Goal: Information Seeking & Learning: Learn about a topic

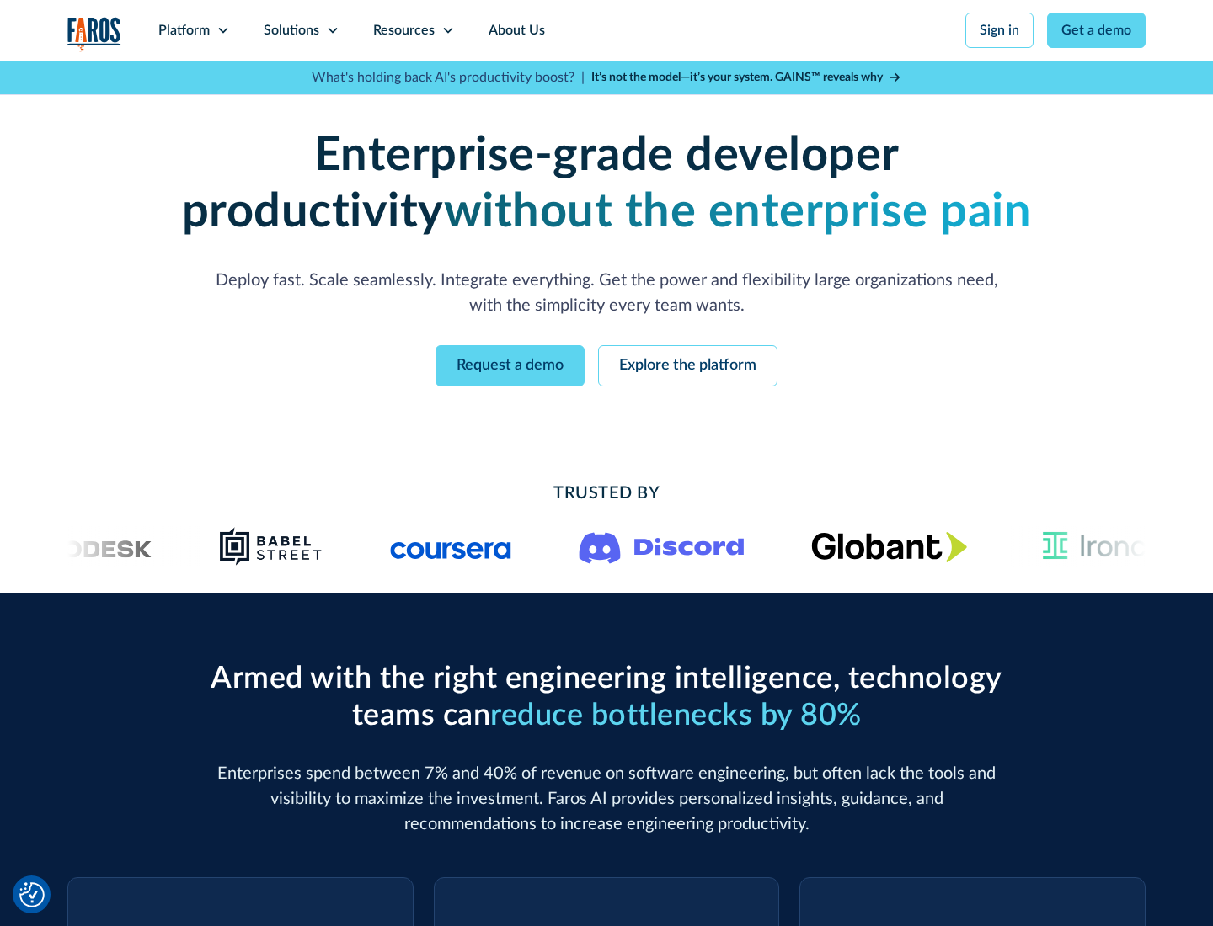
click at [222, 30] on icon at bounding box center [222, 30] width 13 height 13
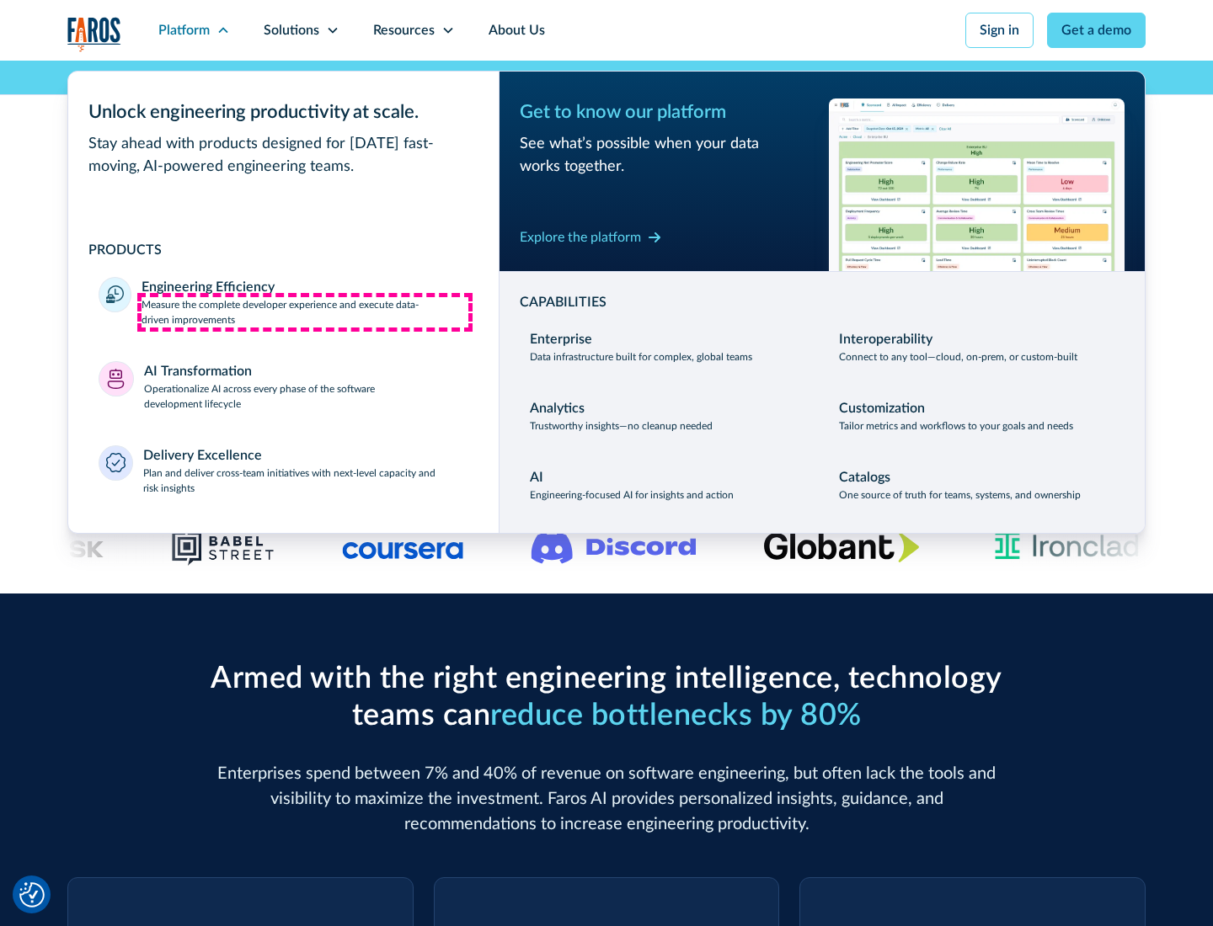
click at [305, 312] on p "Measure the complete developer experience and execute data-driven improvements" at bounding box center [304, 312] width 327 height 30
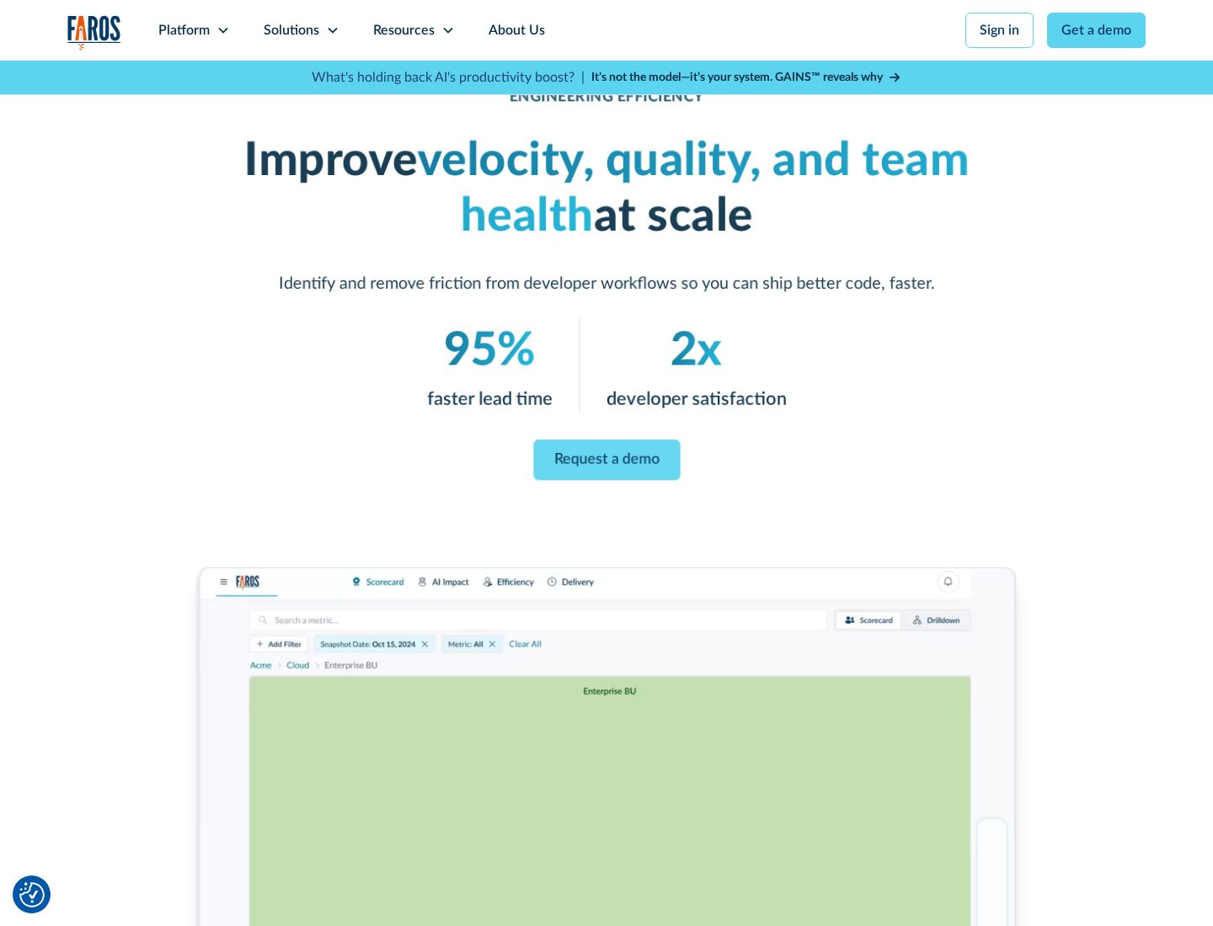
click at [606, 460] on link "Request a demo" at bounding box center [606, 460] width 147 height 40
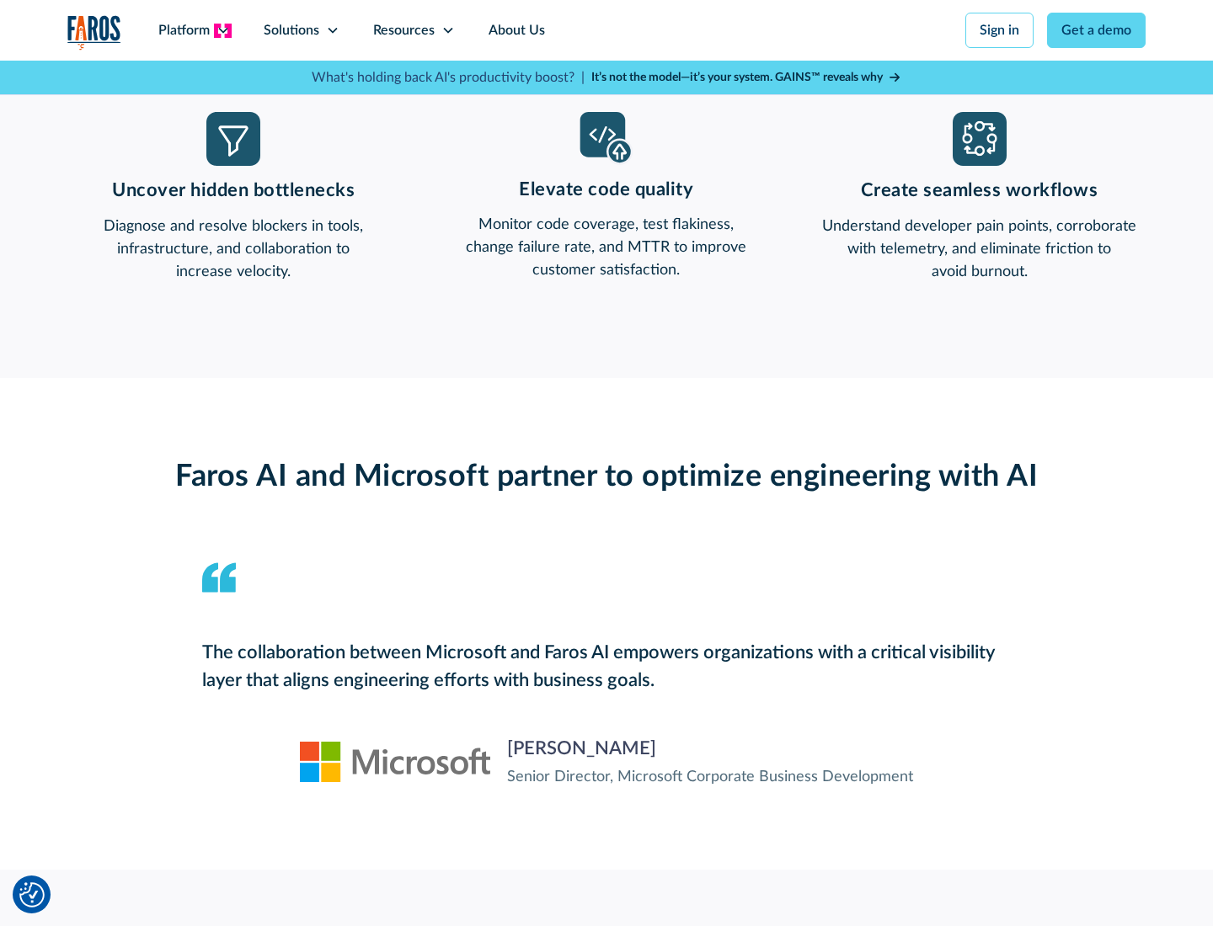
click at [222, 30] on icon at bounding box center [222, 30] width 13 height 13
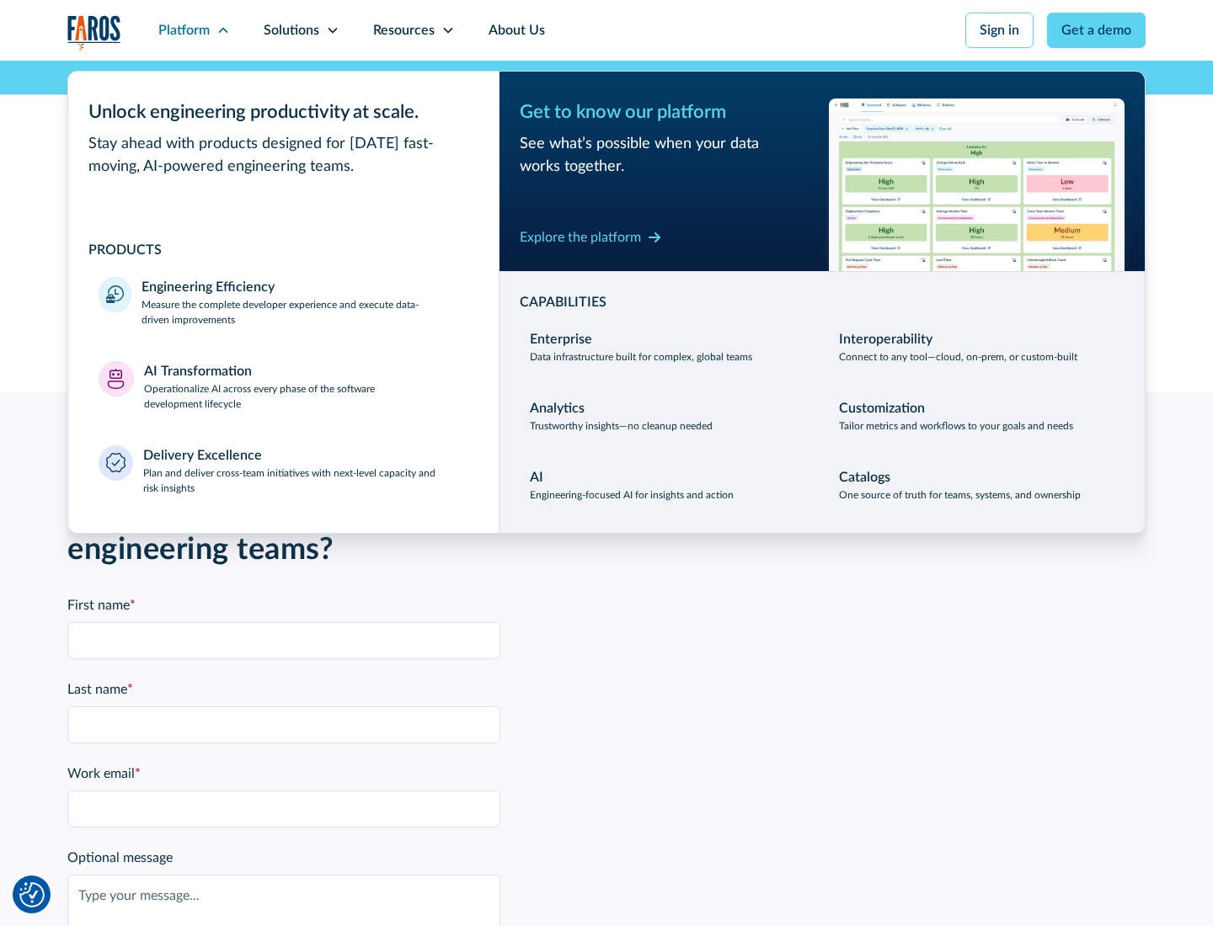
scroll to position [3695, 0]
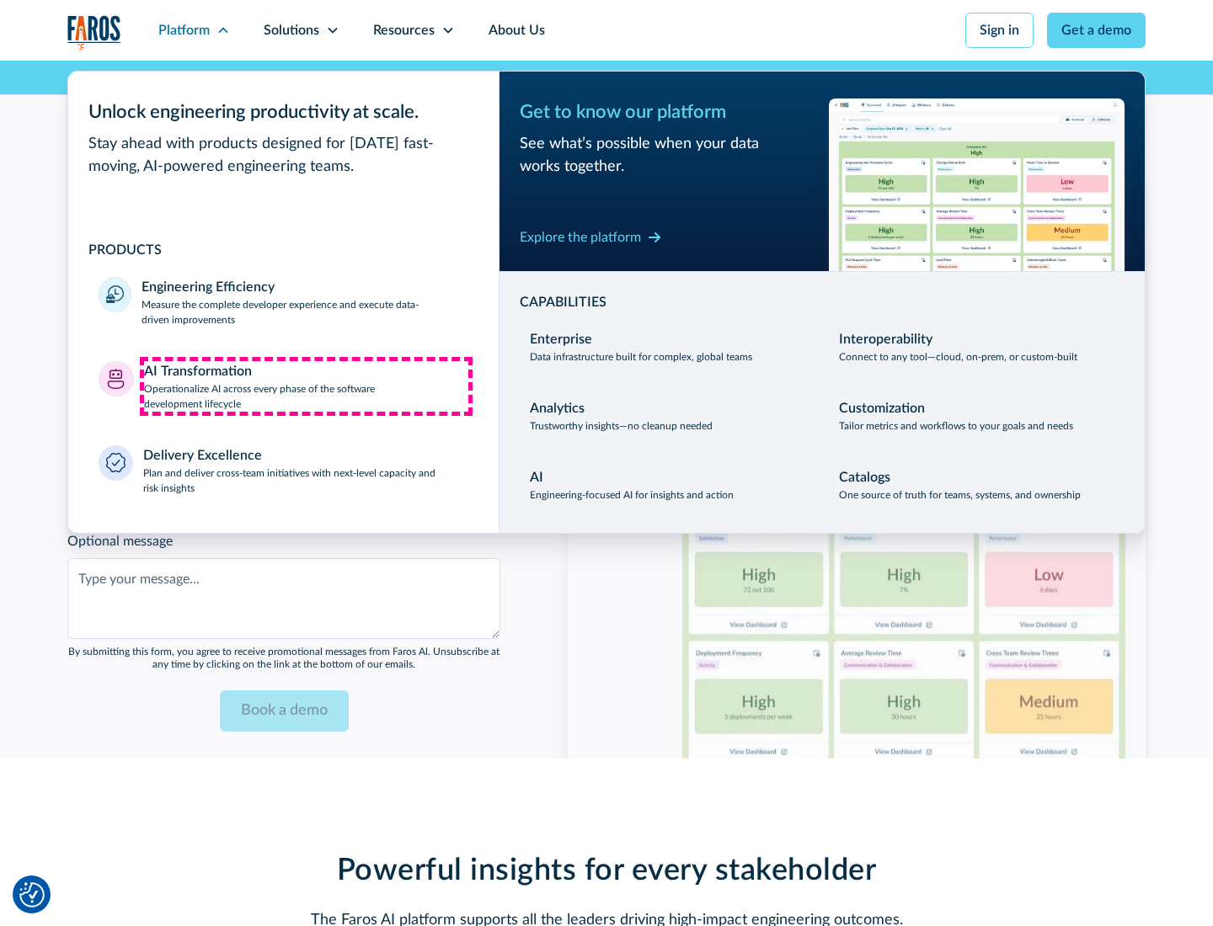
click at [306, 386] on p "Operationalize AI across every phase of the software development lifecycle" at bounding box center [306, 397] width 325 height 30
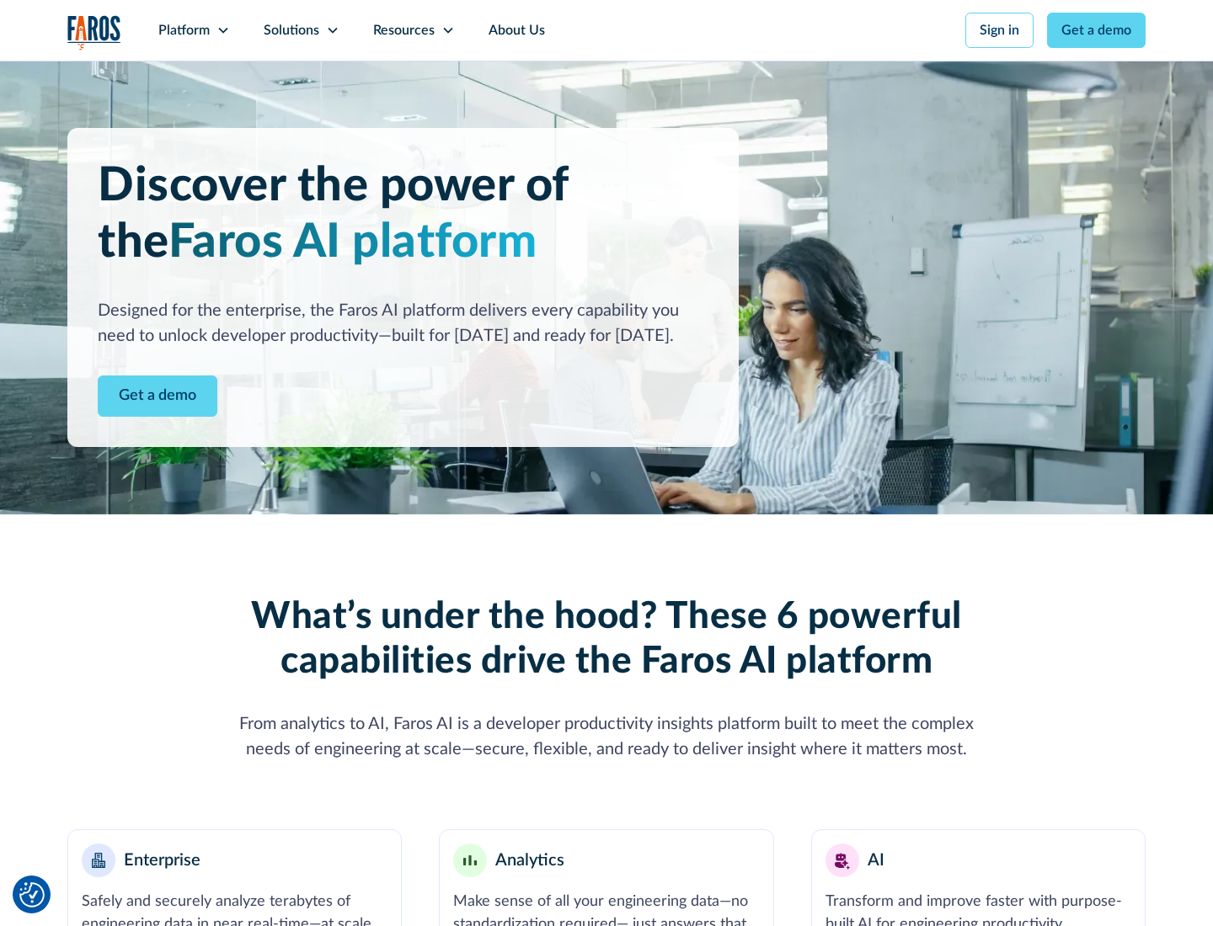
click at [157, 396] on link "Get a demo" at bounding box center [158, 396] width 120 height 41
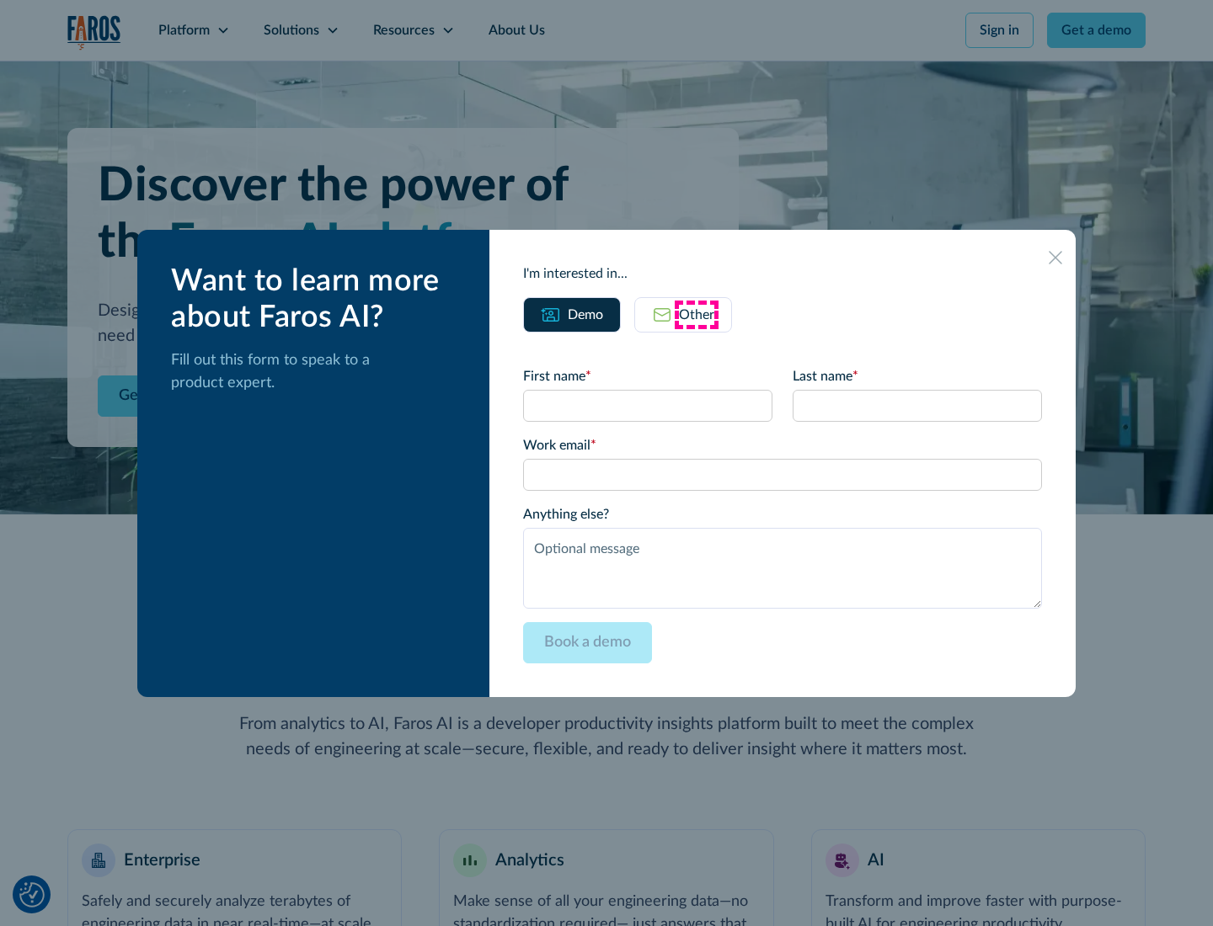
click at [696, 314] on div "Other" at bounding box center [696, 315] width 35 height 20
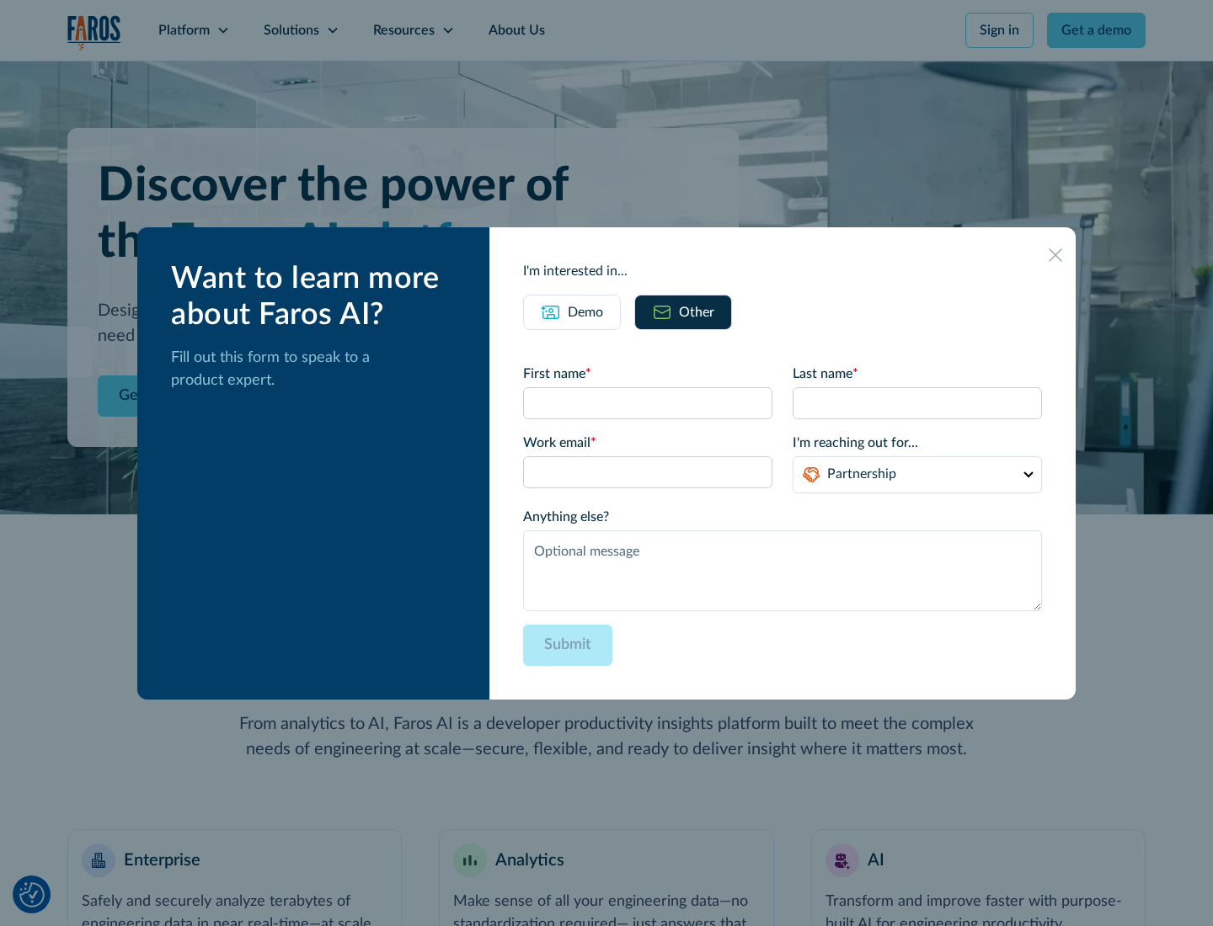
click at [585, 312] on div "Demo" at bounding box center [585, 312] width 35 height 20
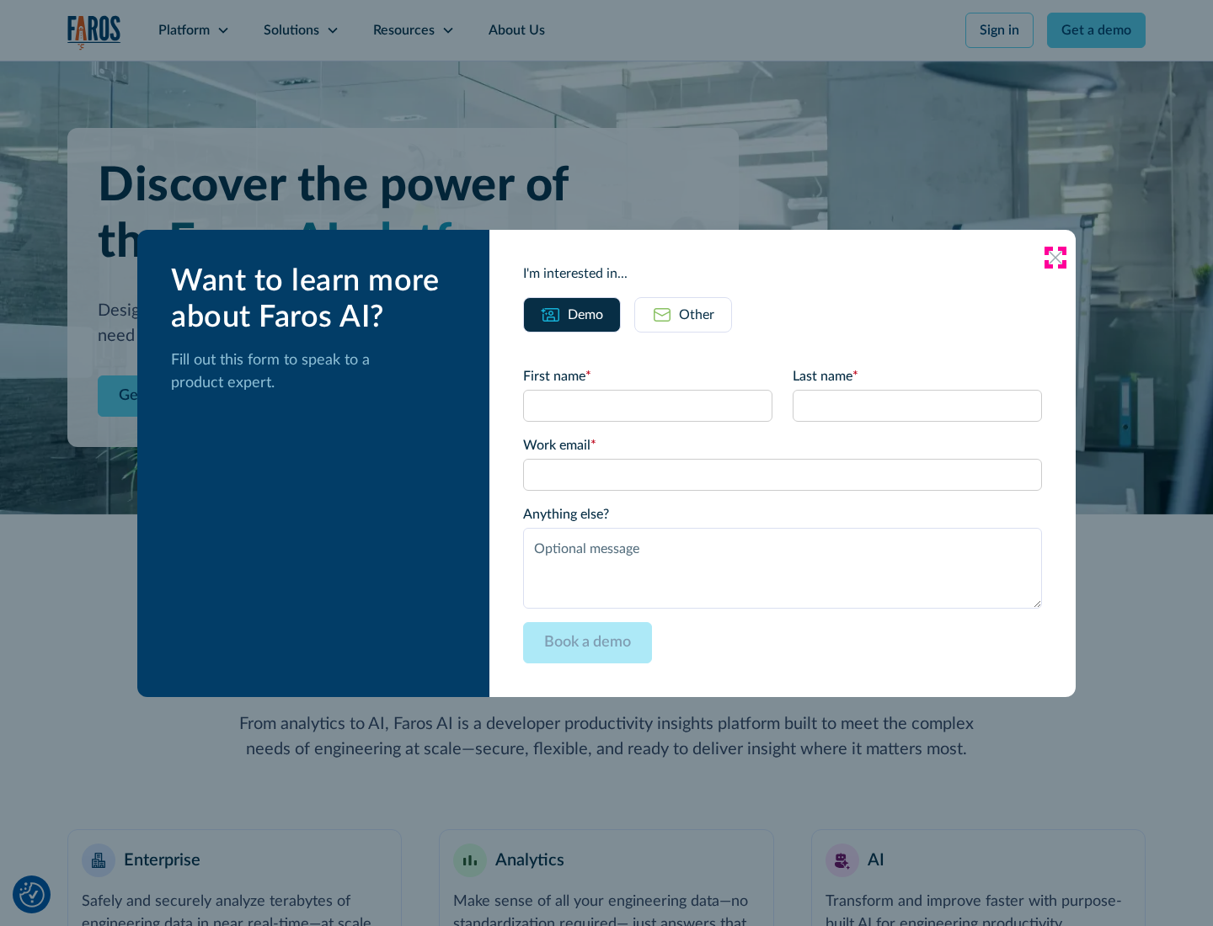
click at [1055, 257] on icon at bounding box center [1054, 257] width 13 height 13
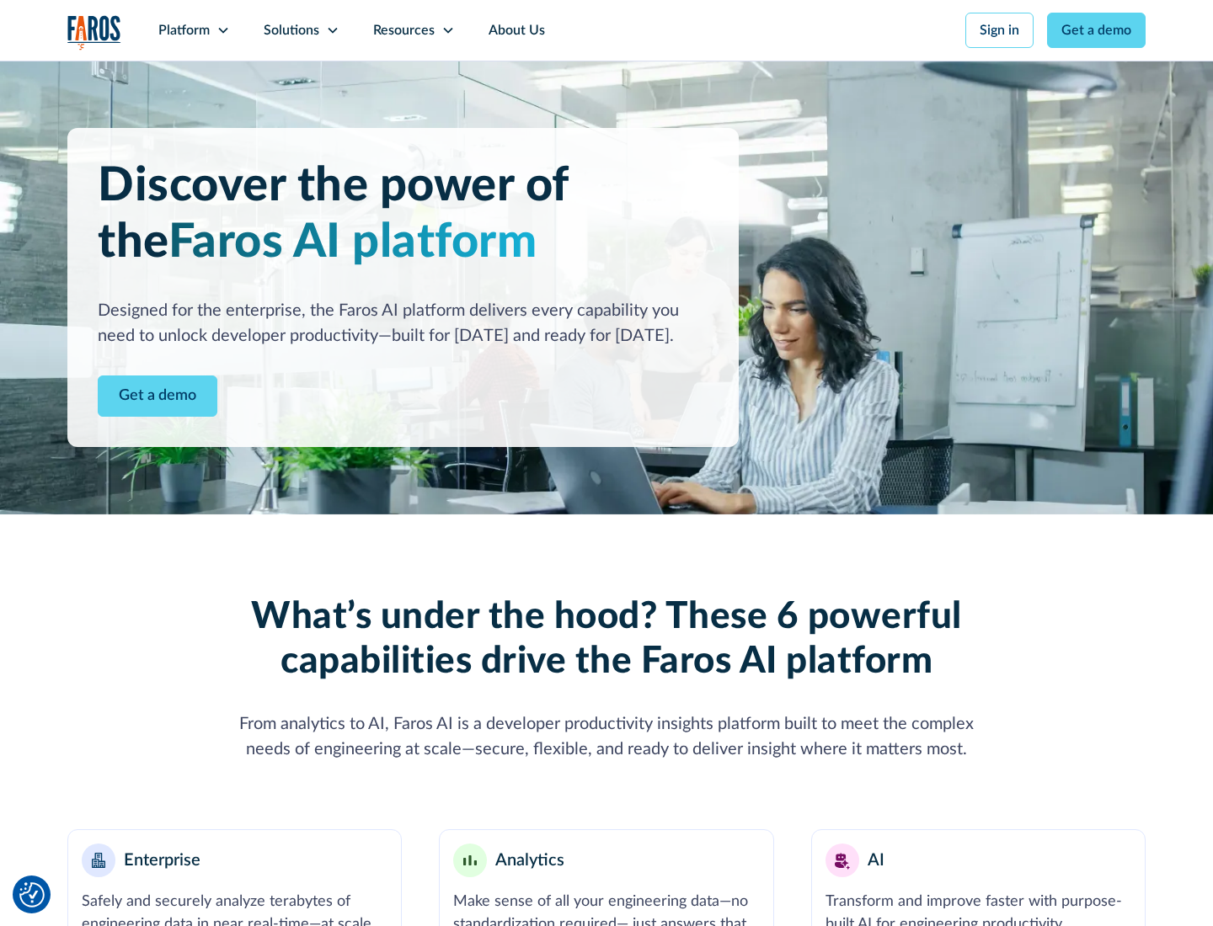
click at [222, 30] on icon at bounding box center [222, 30] width 13 height 13
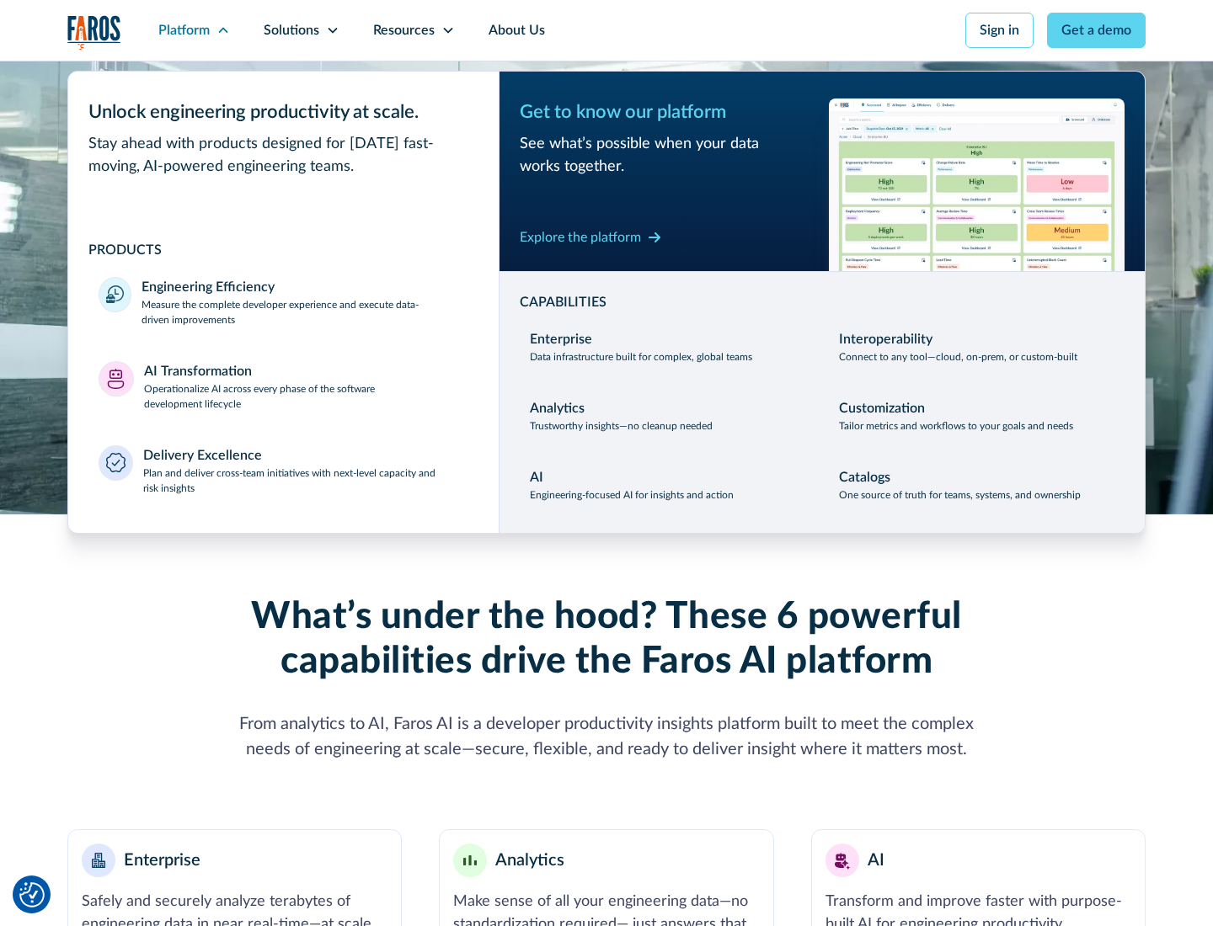
click at [305, 480] on p "Plan and deliver cross-team initiatives with next-level capacity and risk insig…" at bounding box center [306, 481] width 326 height 30
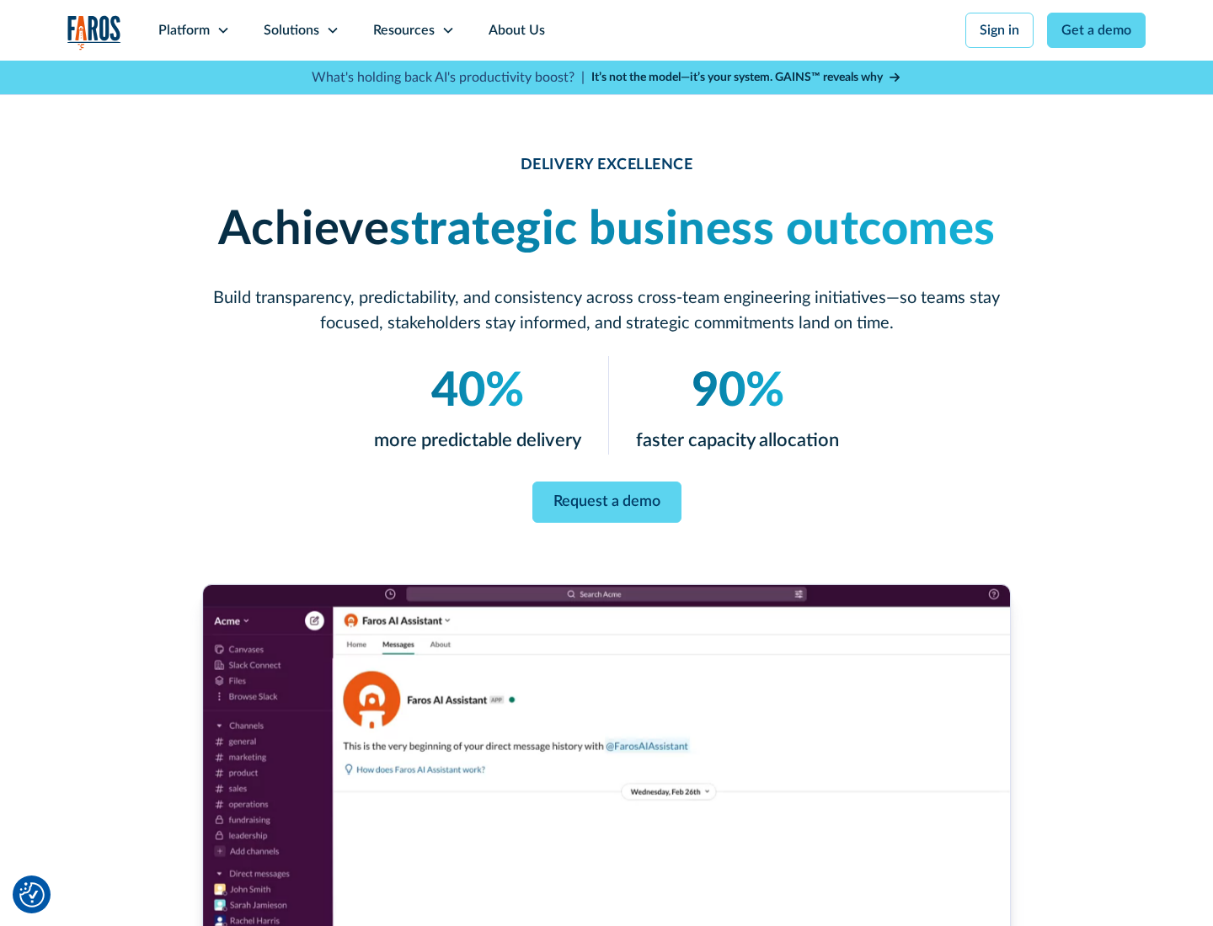
click at [332, 30] on icon at bounding box center [332, 30] width 13 height 13
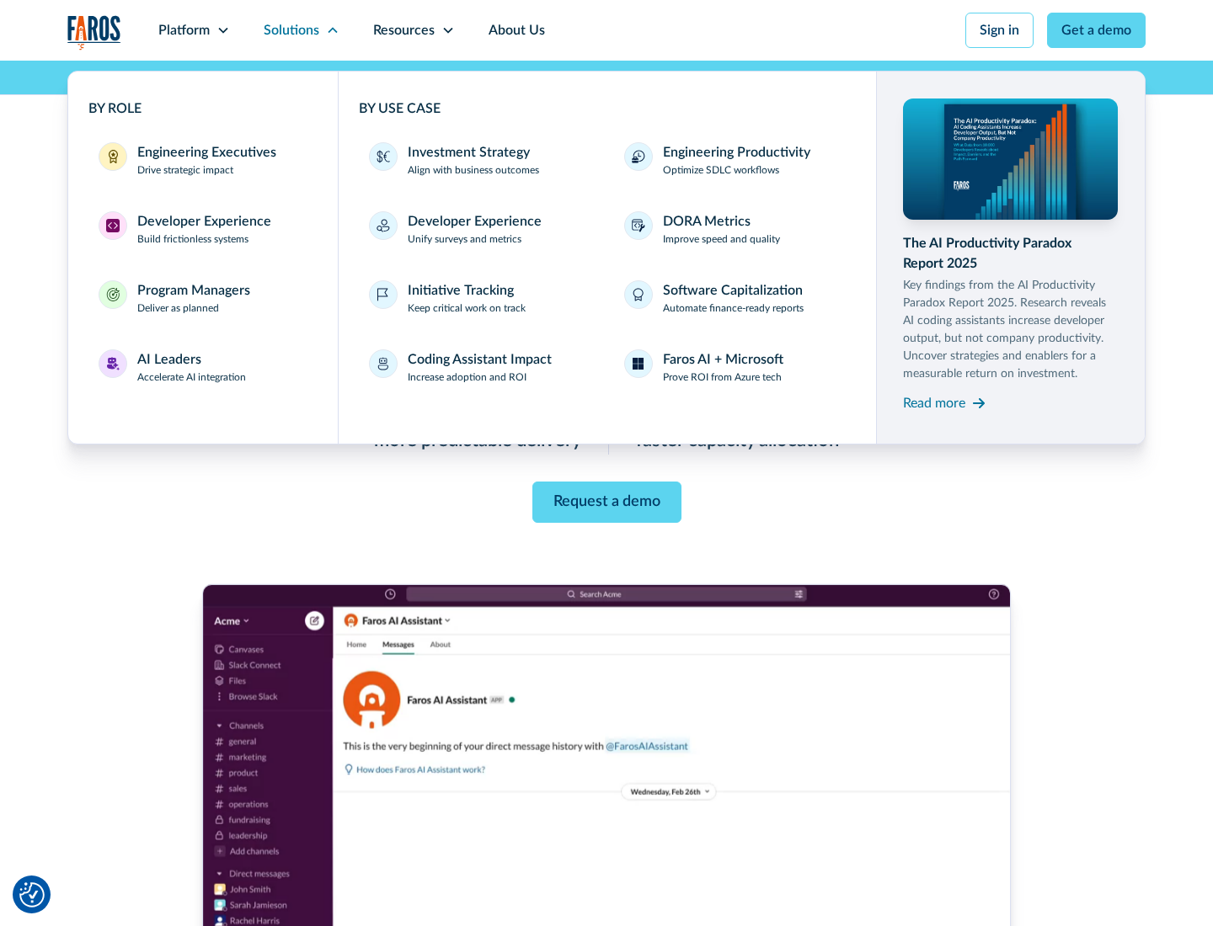
click at [202, 160] on div "Engineering Executives" at bounding box center [206, 152] width 139 height 20
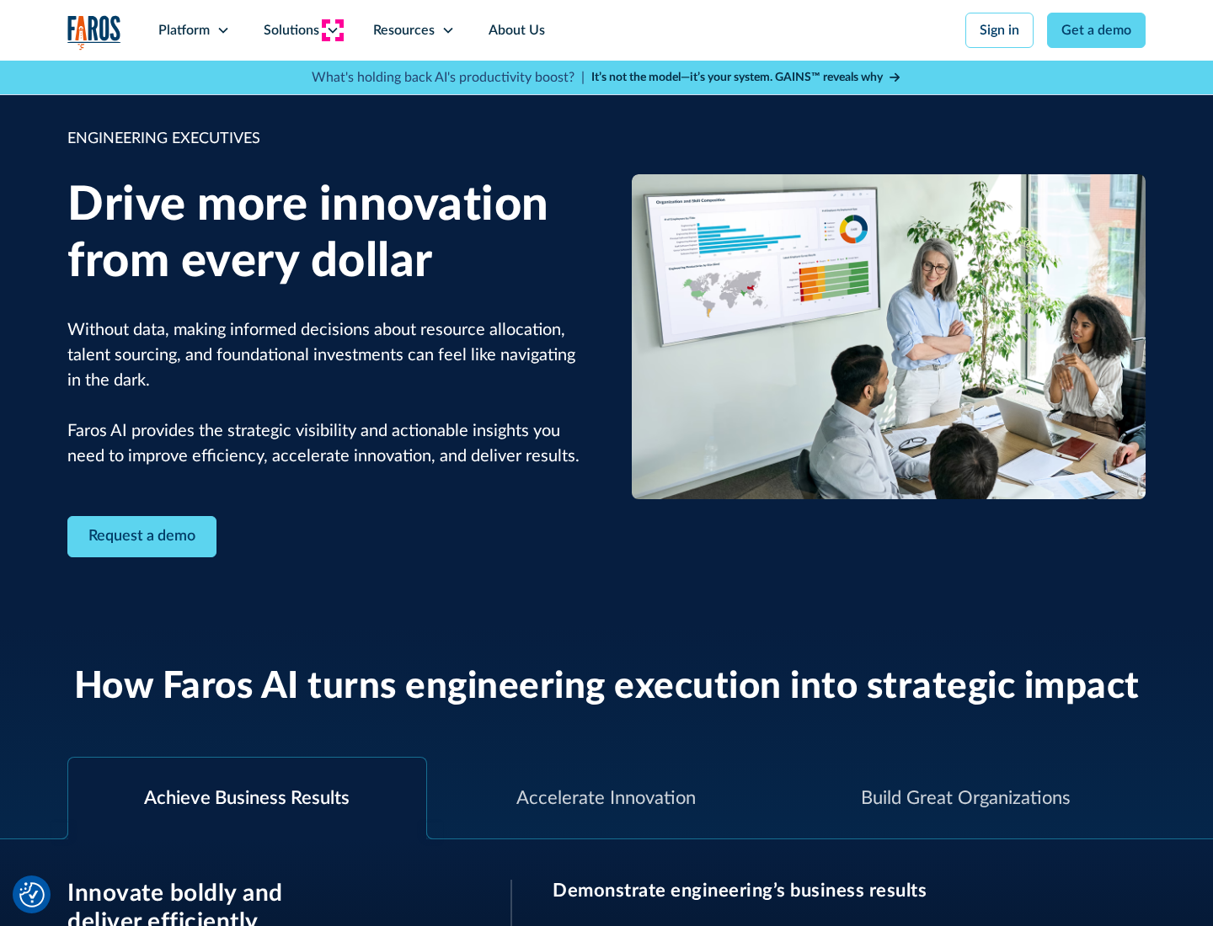
click at [332, 30] on icon at bounding box center [332, 30] width 13 height 13
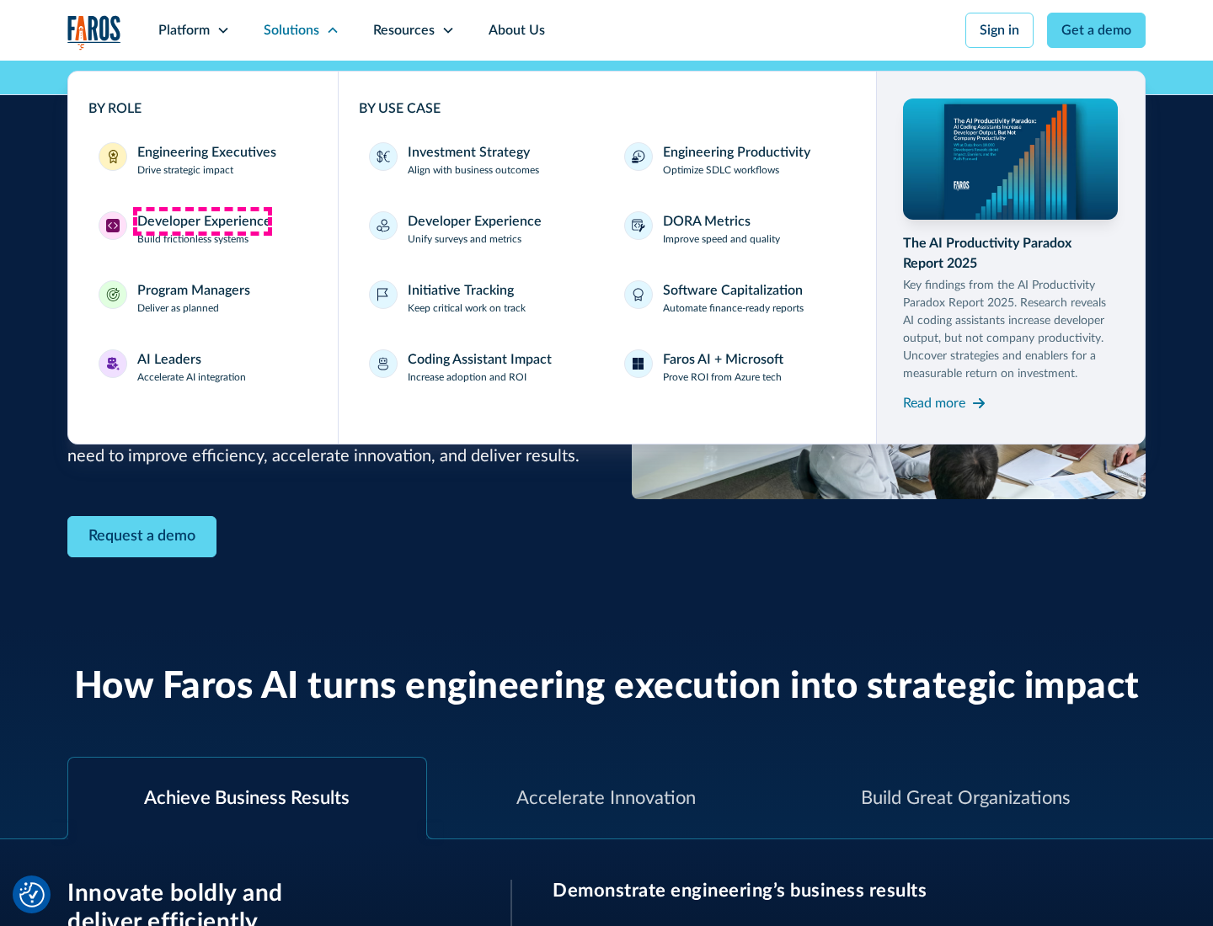
click at [202, 221] on div "Developer Experience" at bounding box center [204, 221] width 134 height 20
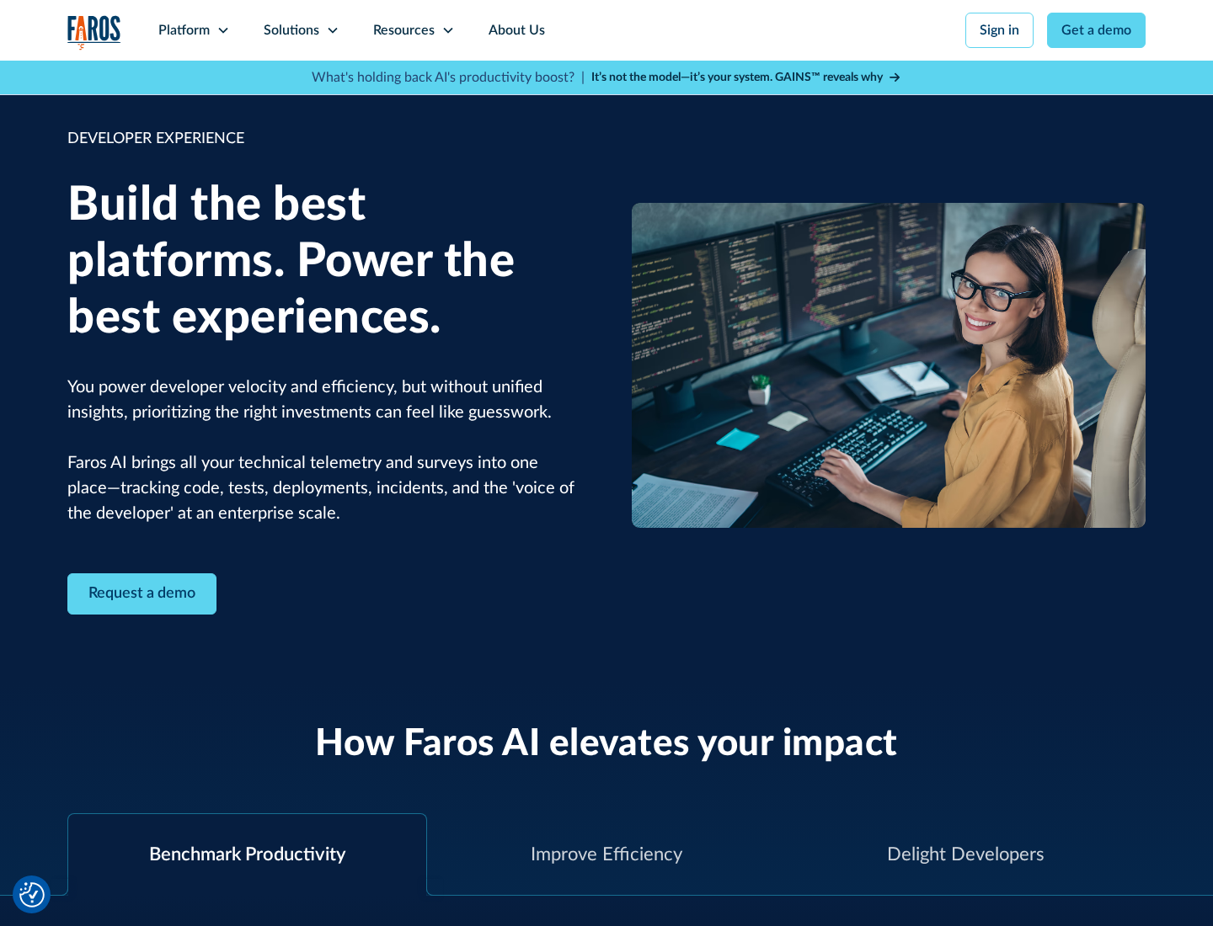
click at [301, 30] on div "Solutions" at bounding box center [292, 30] width 56 height 20
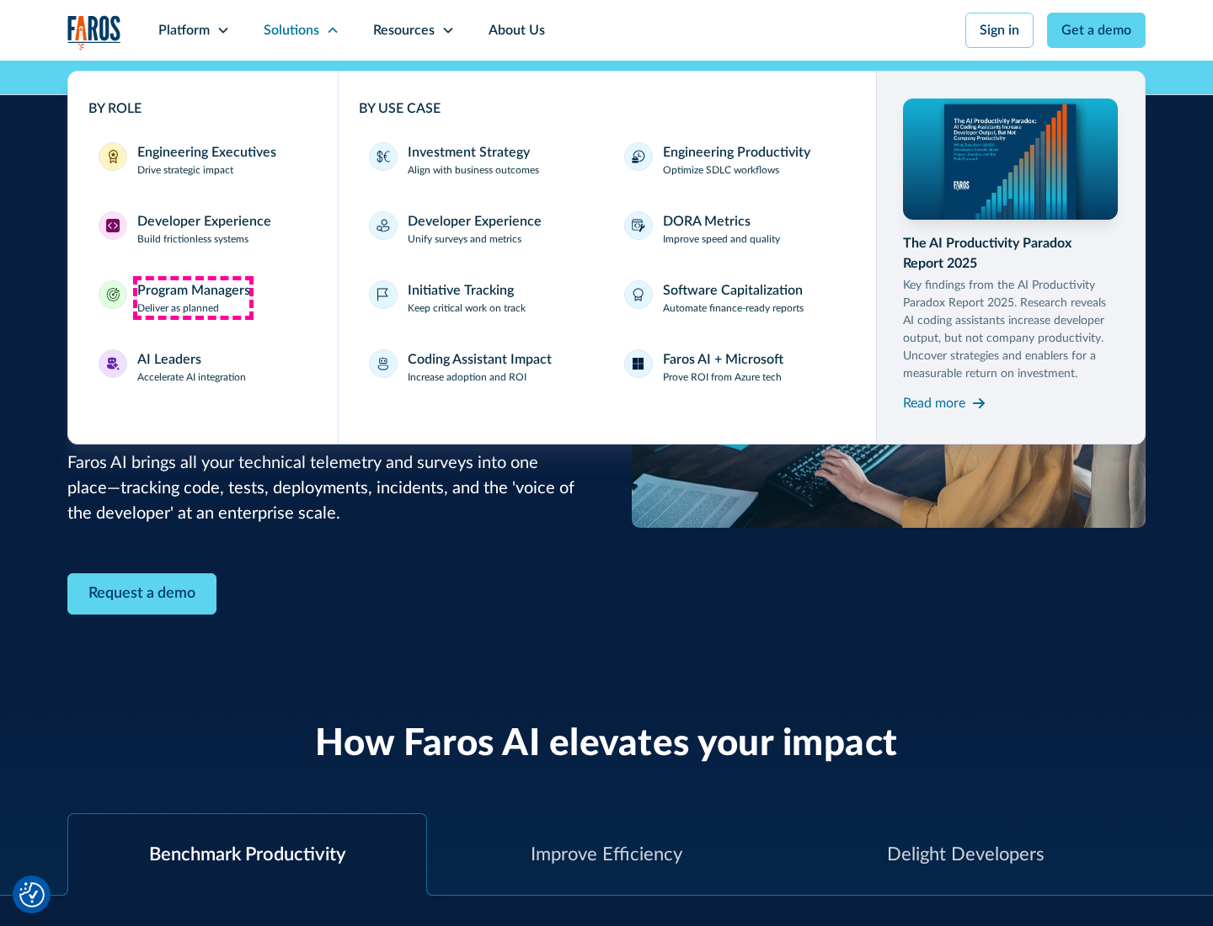
click at [193, 298] on div "Program Managers" at bounding box center [193, 290] width 113 height 20
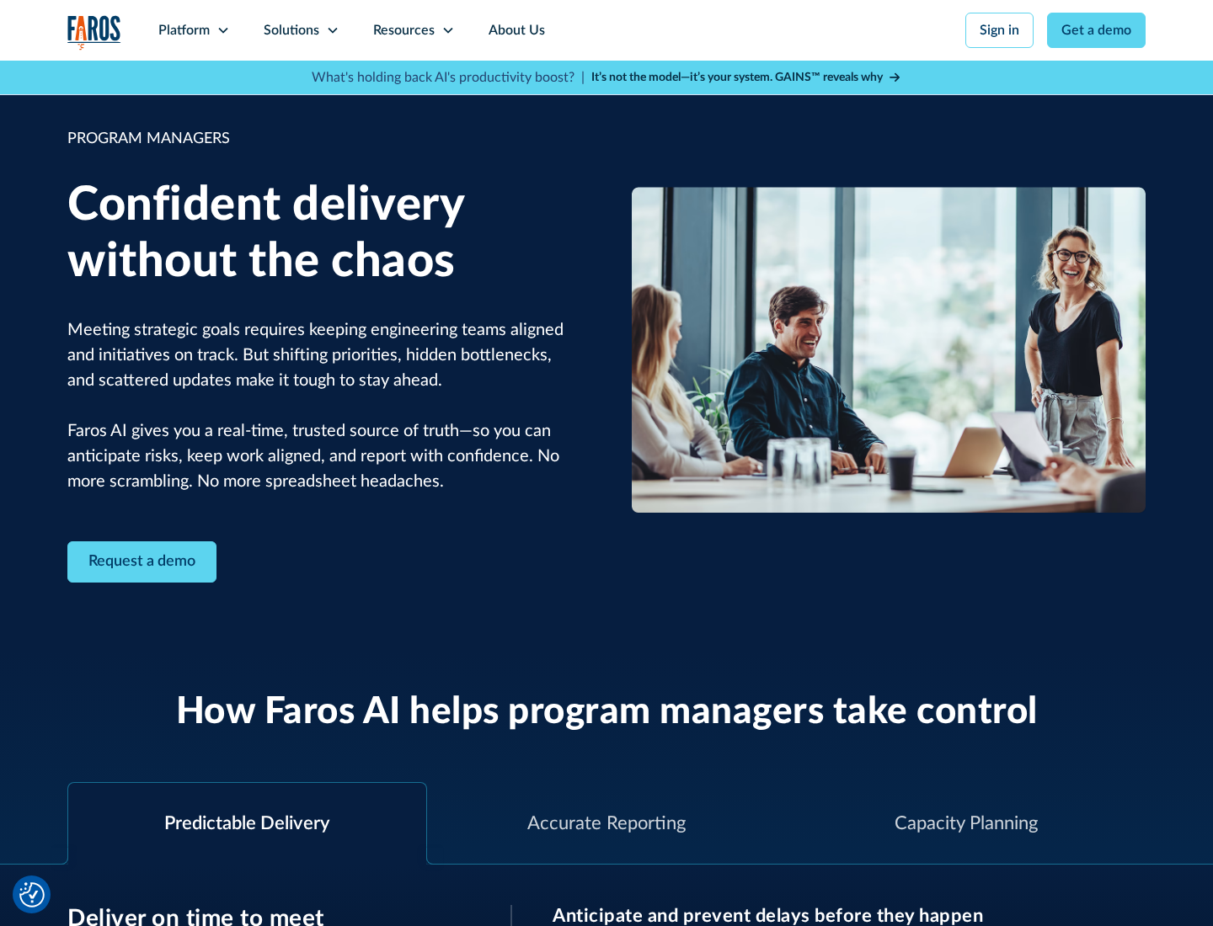
click at [332, 30] on icon at bounding box center [332, 30] width 13 height 13
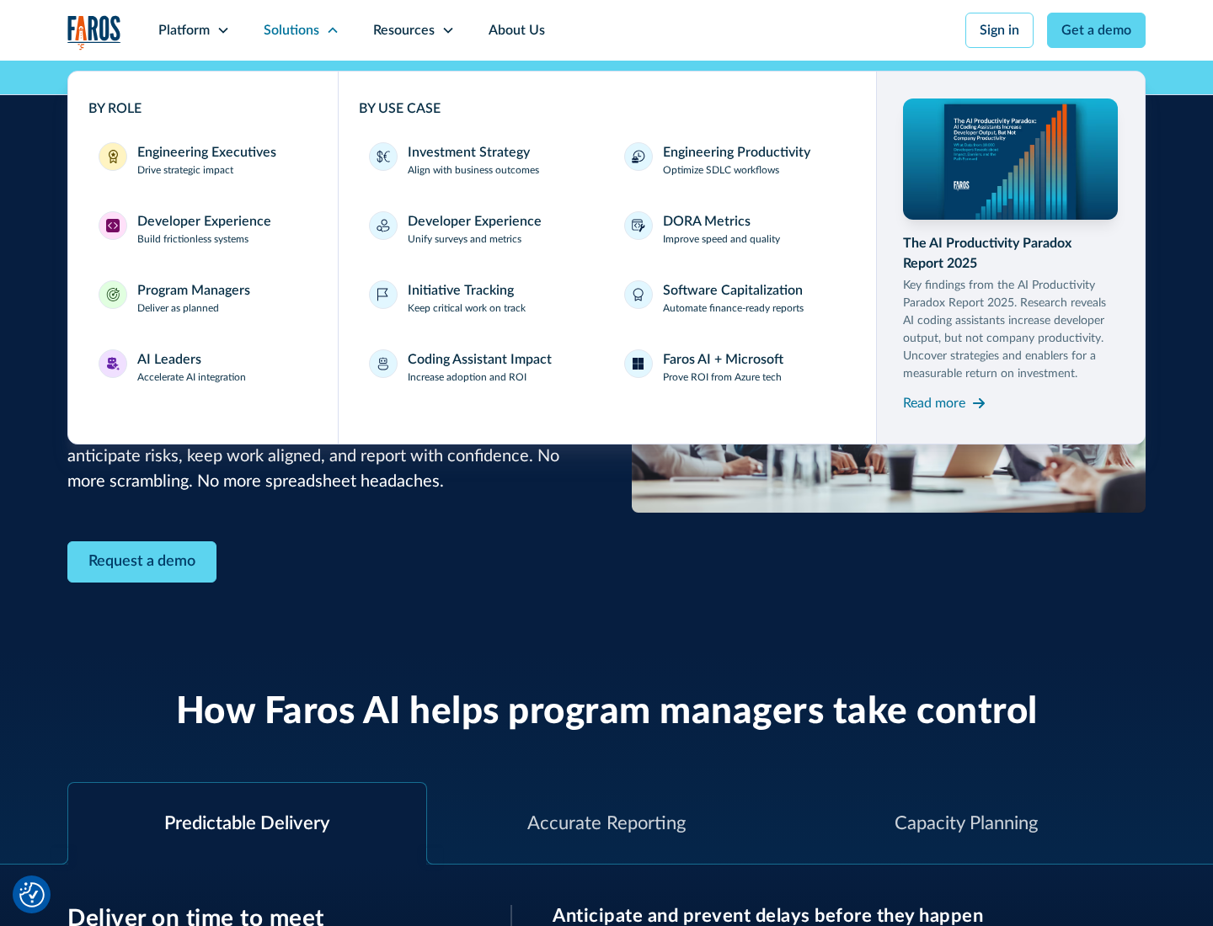
click at [192, 367] on div "AI Leaders" at bounding box center [169, 359] width 64 height 20
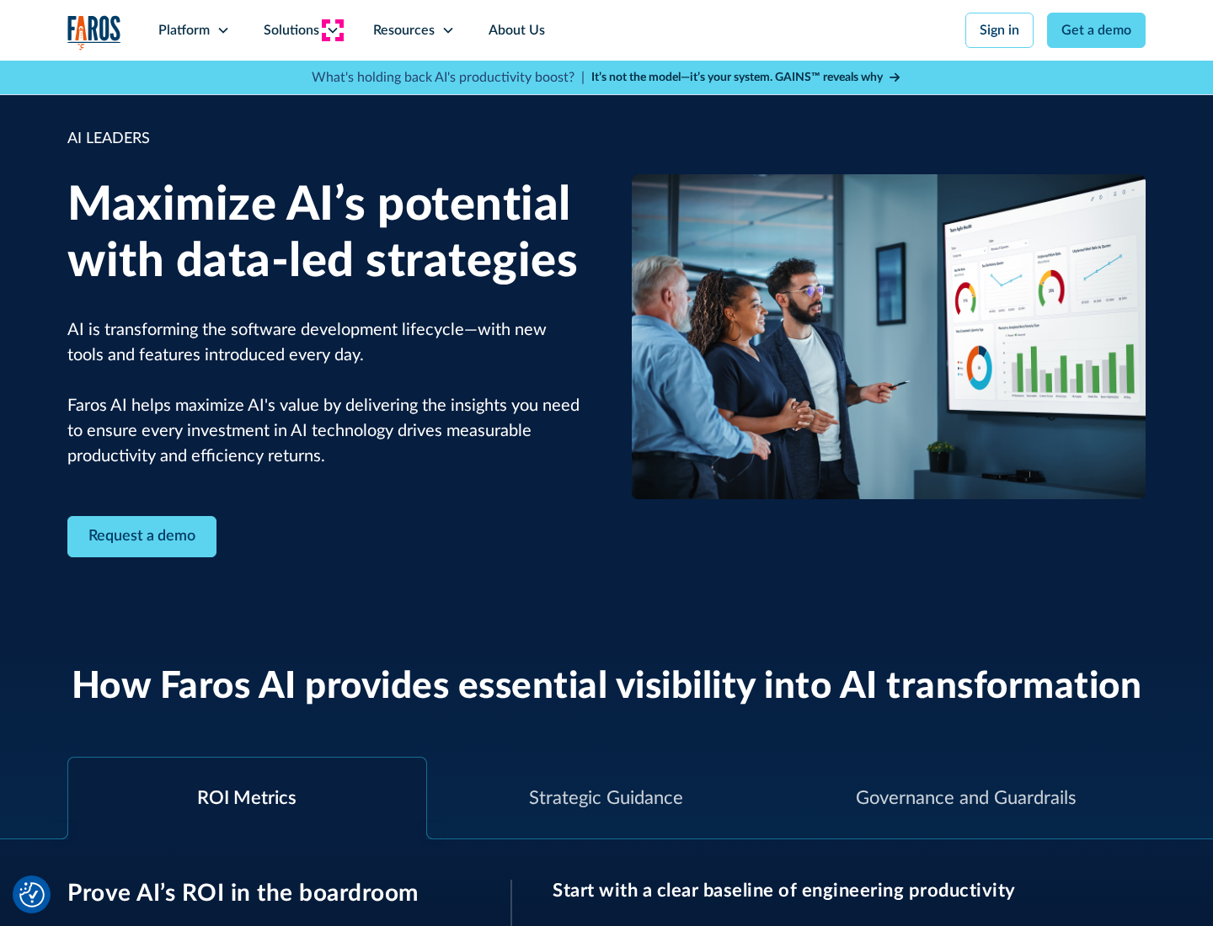
click at [332, 30] on icon at bounding box center [332, 30] width 13 height 13
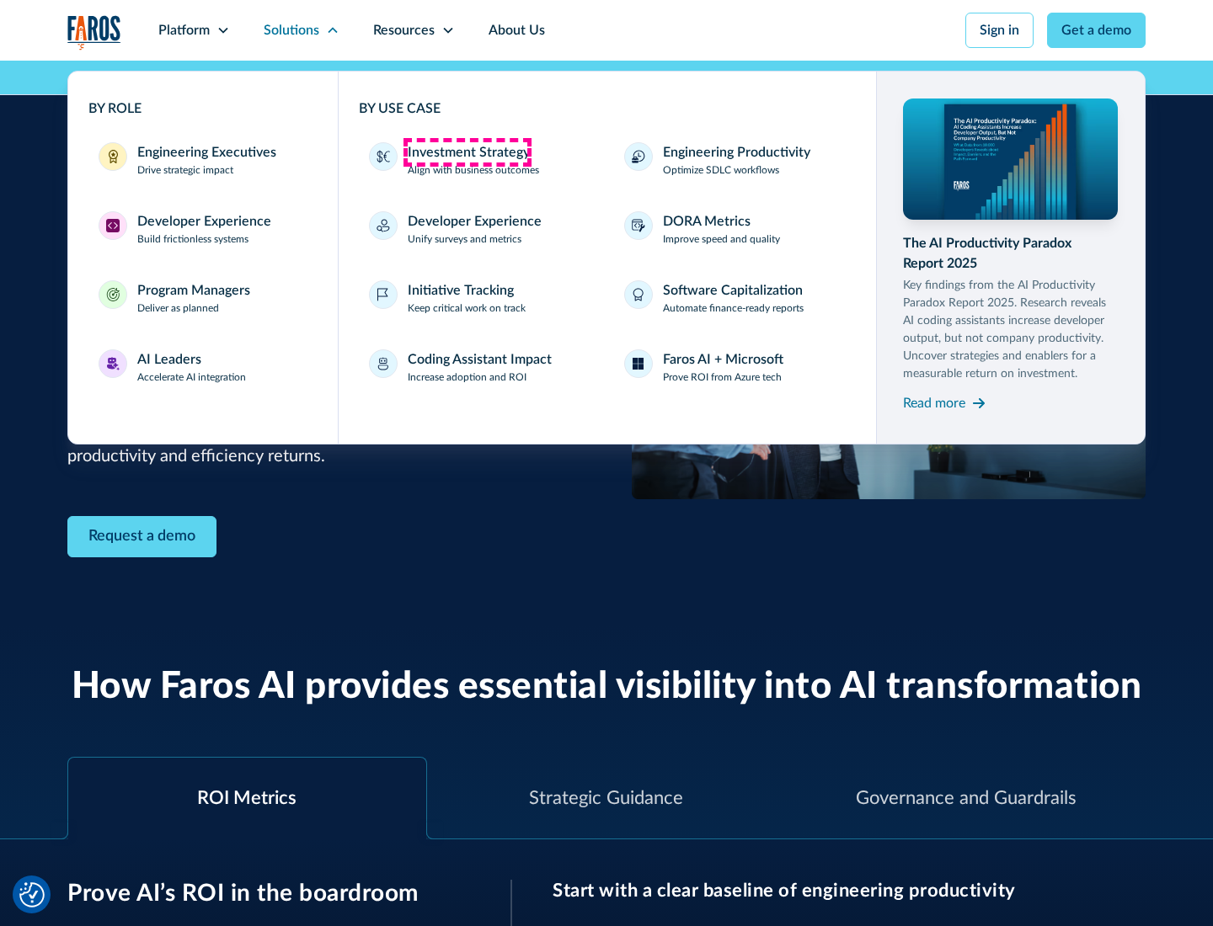
click at [467, 152] on div "Investment Strategy" at bounding box center [469, 152] width 122 height 20
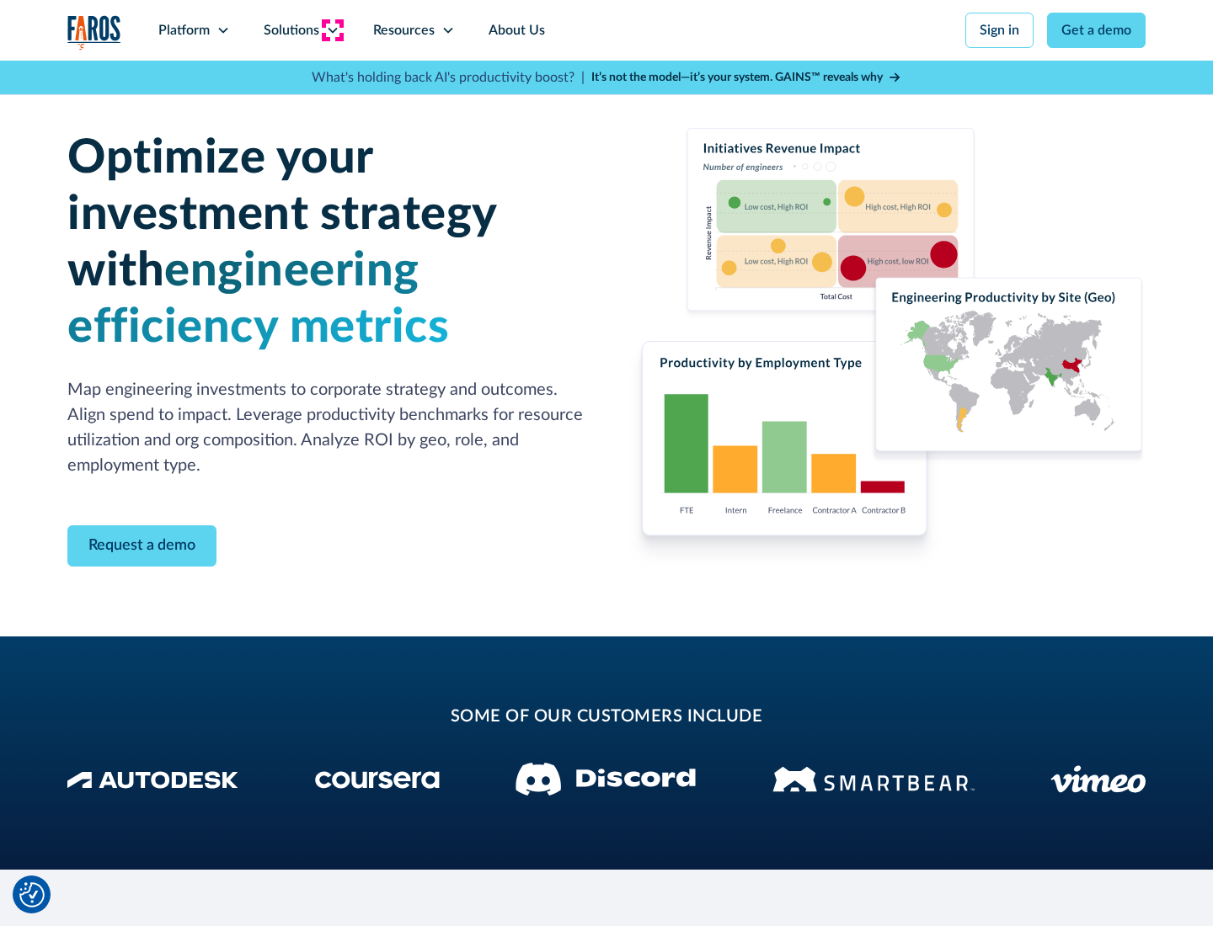
click at [332, 30] on icon at bounding box center [332, 30] width 13 height 13
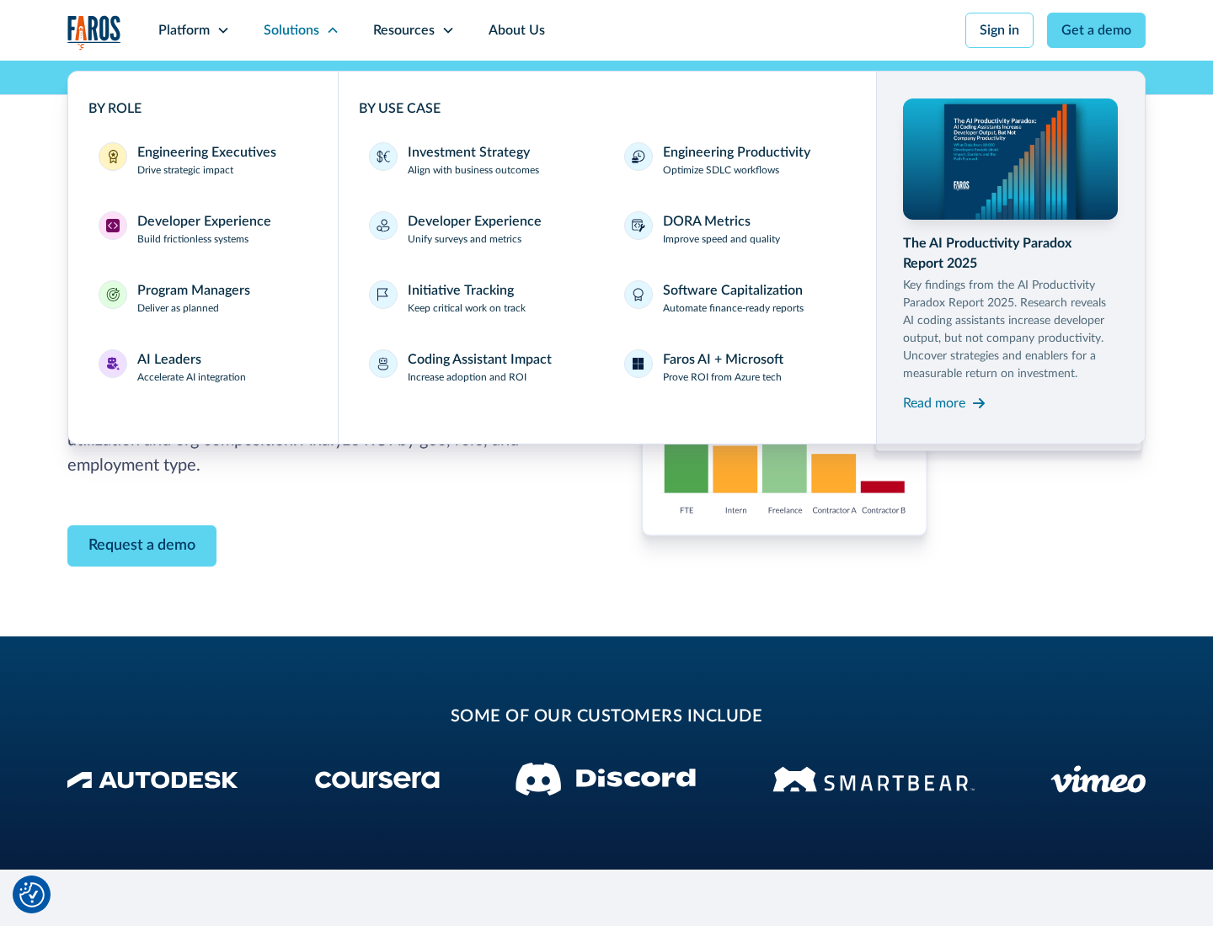
click at [722, 377] on p "Prove ROI from Azure tech" at bounding box center [722, 377] width 119 height 15
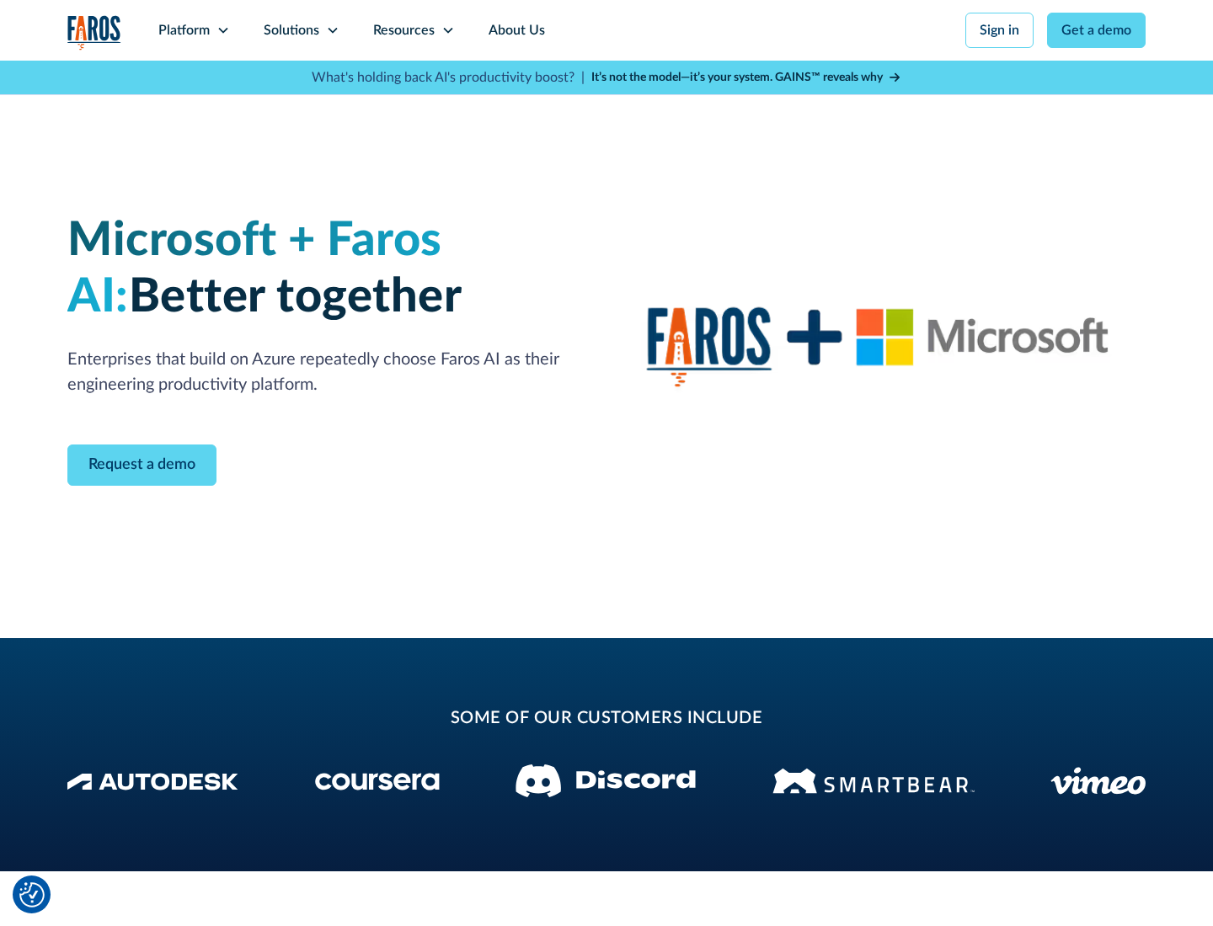
click at [332, 30] on icon at bounding box center [332, 30] width 13 height 13
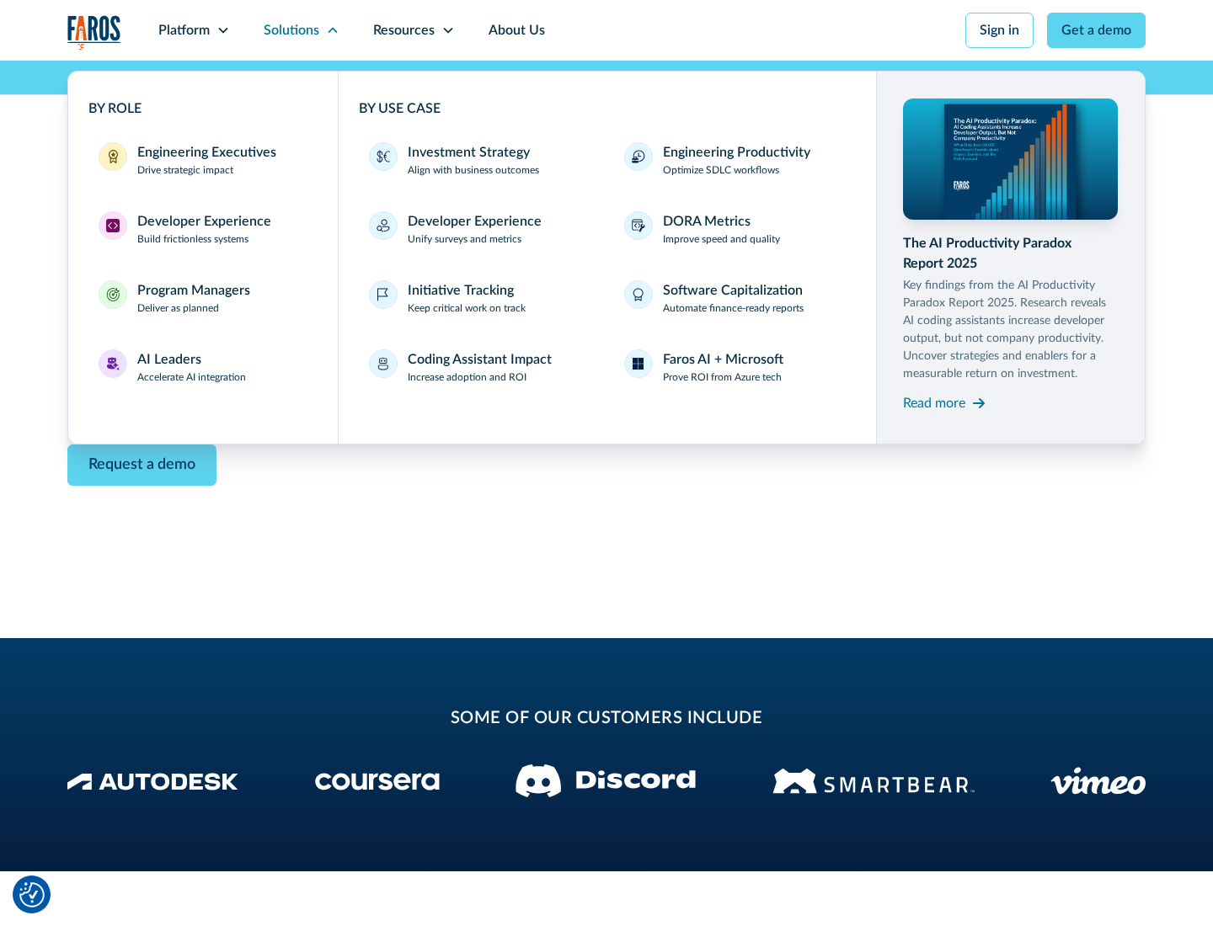
click at [934, 403] on div "Read more" at bounding box center [934, 403] width 62 height 20
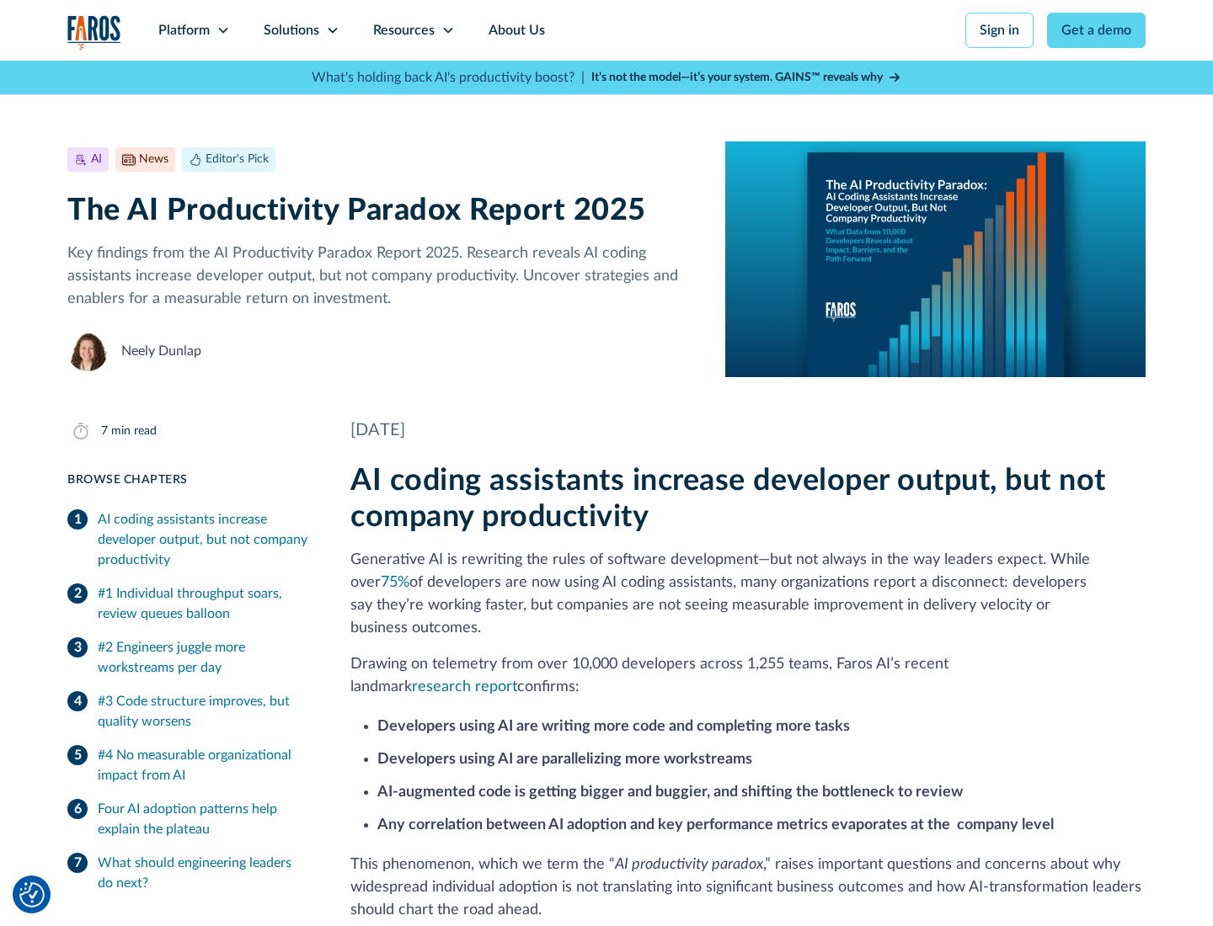
click at [446, 30] on icon at bounding box center [447, 30] width 13 height 13
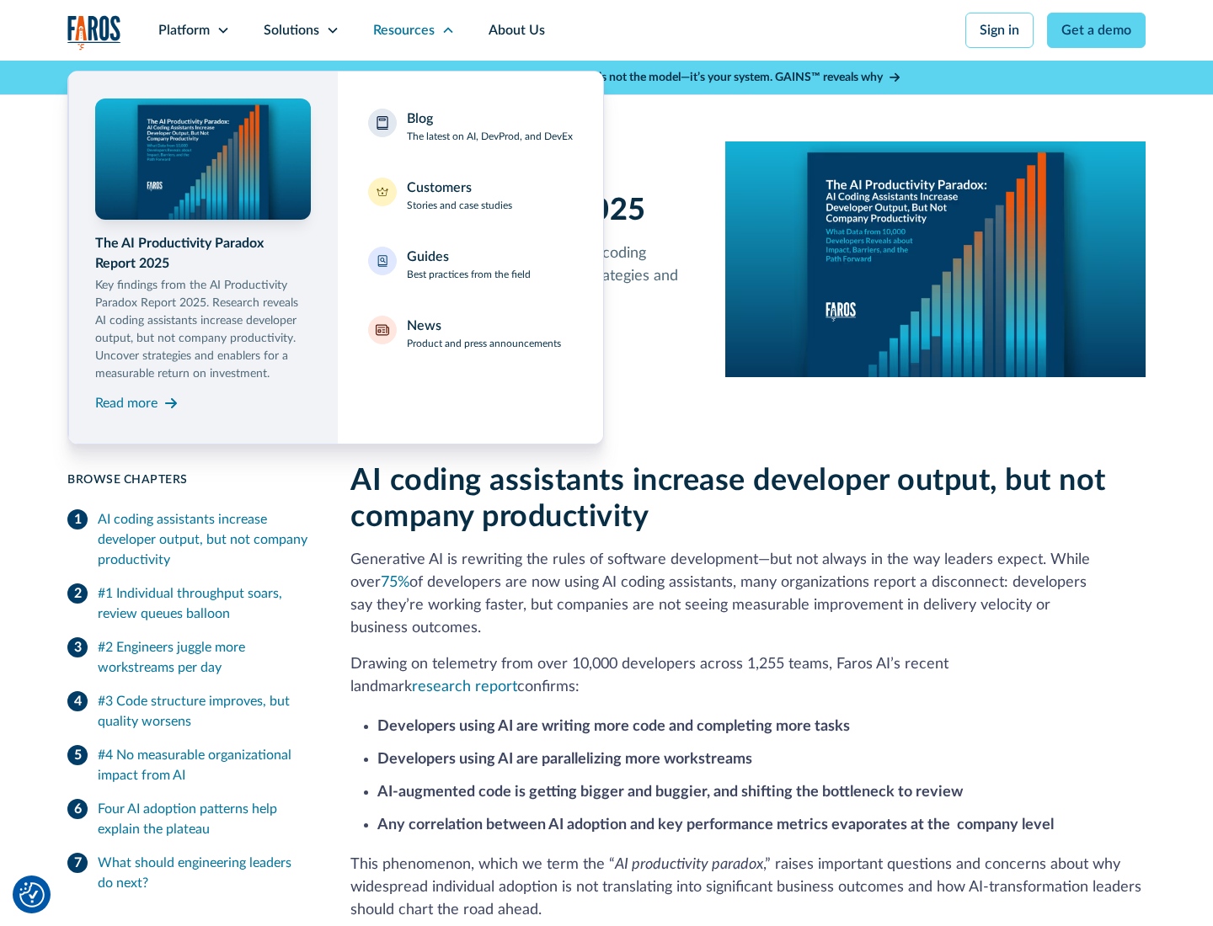
click at [489, 126] on div "Blog The latest on AI, DevProd, and DevEx" at bounding box center [490, 126] width 166 height 35
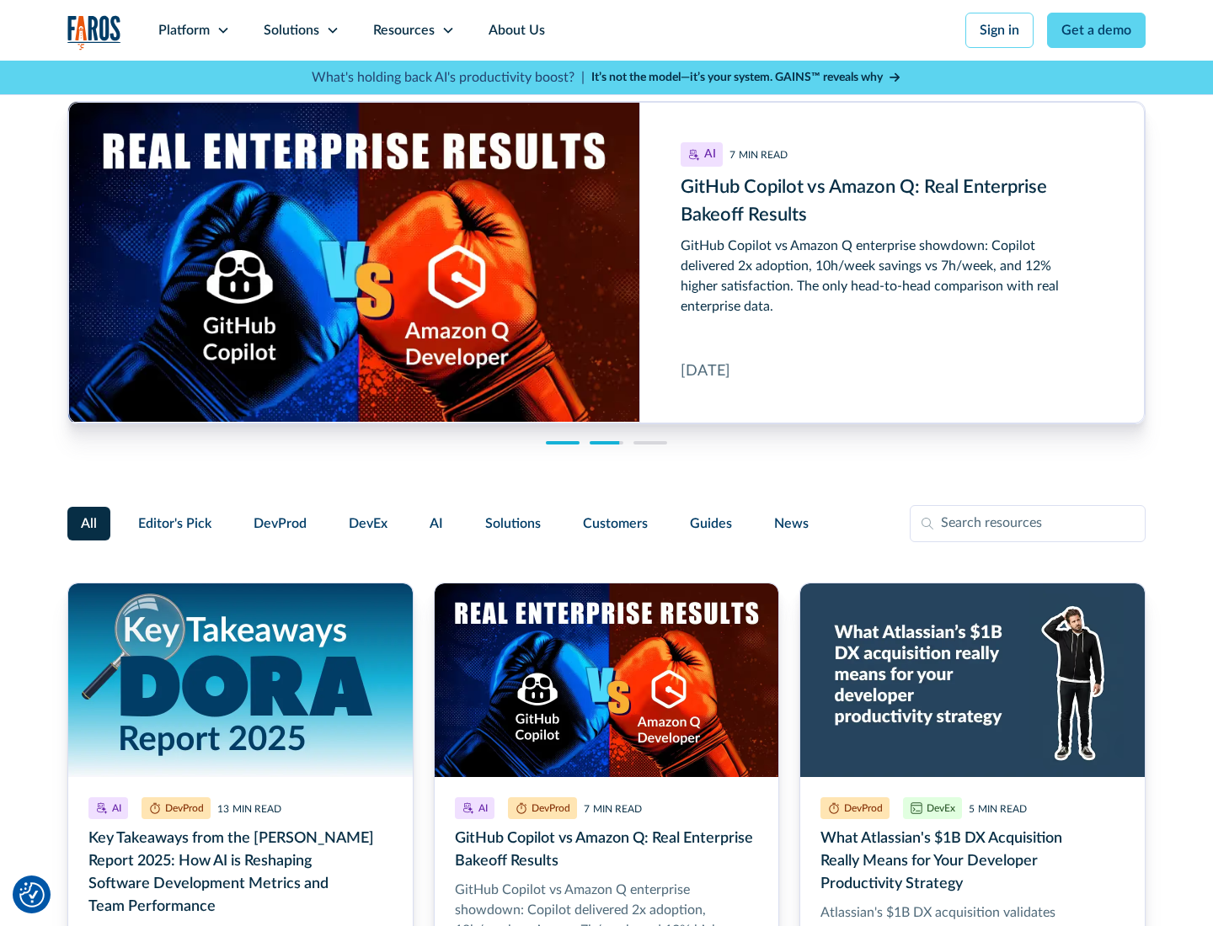
click at [1097, 30] on link "Get a demo" at bounding box center [1096, 30] width 99 height 35
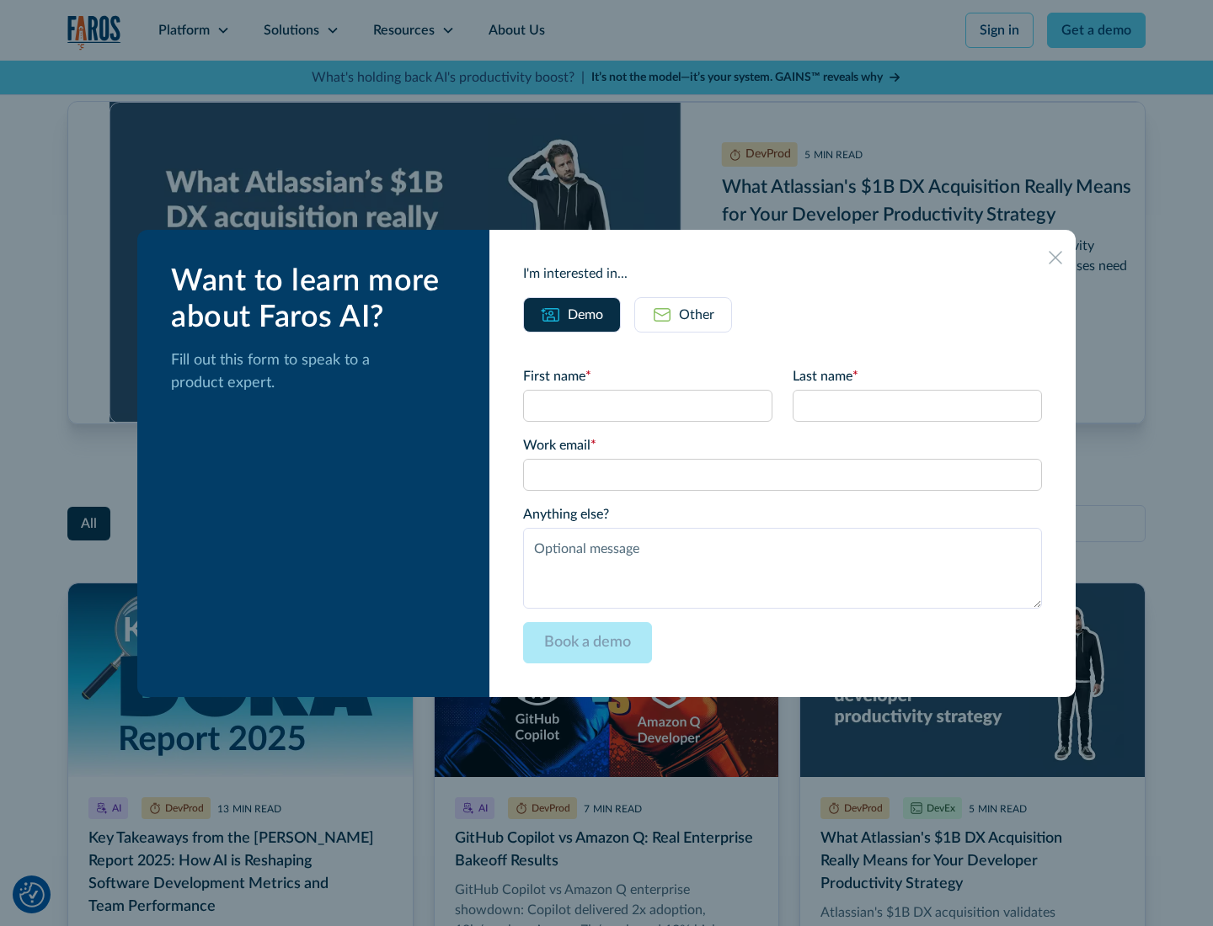
click at [683, 314] on div "Other" at bounding box center [696, 315] width 35 height 20
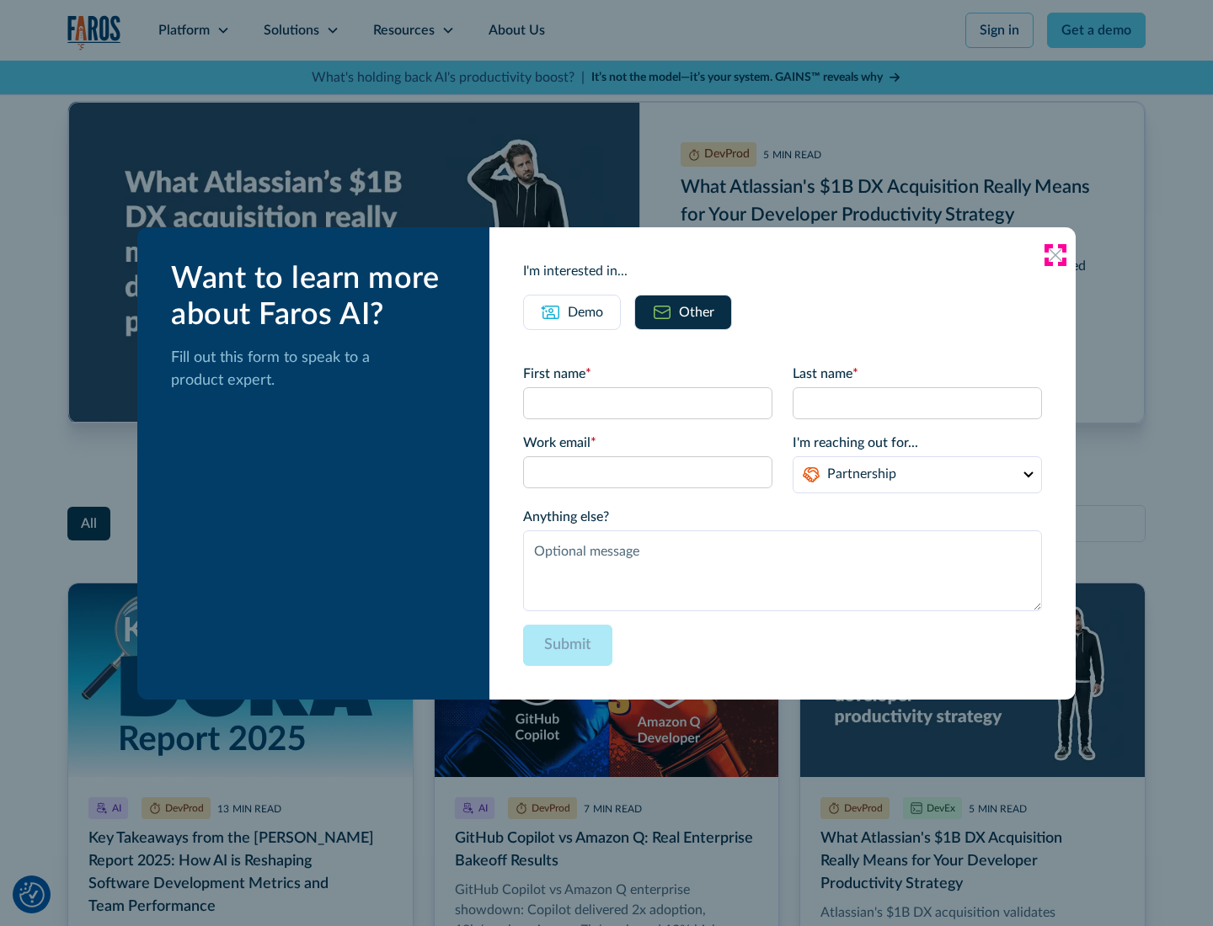
click at [1055, 254] on icon at bounding box center [1054, 254] width 13 height 13
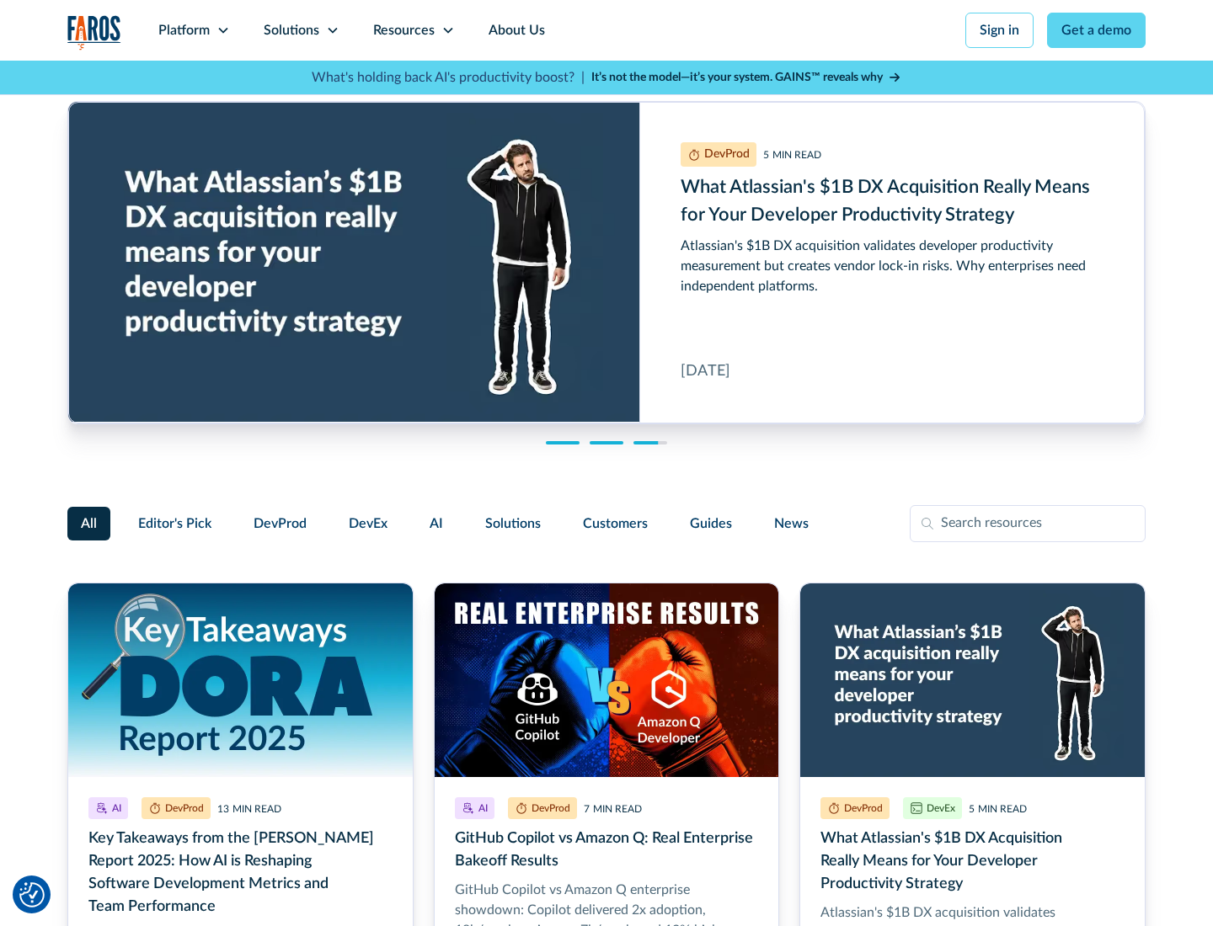
click at [515, 30] on link "About Us" at bounding box center [517, 30] width 90 height 61
